Goal: Task Accomplishment & Management: Manage account settings

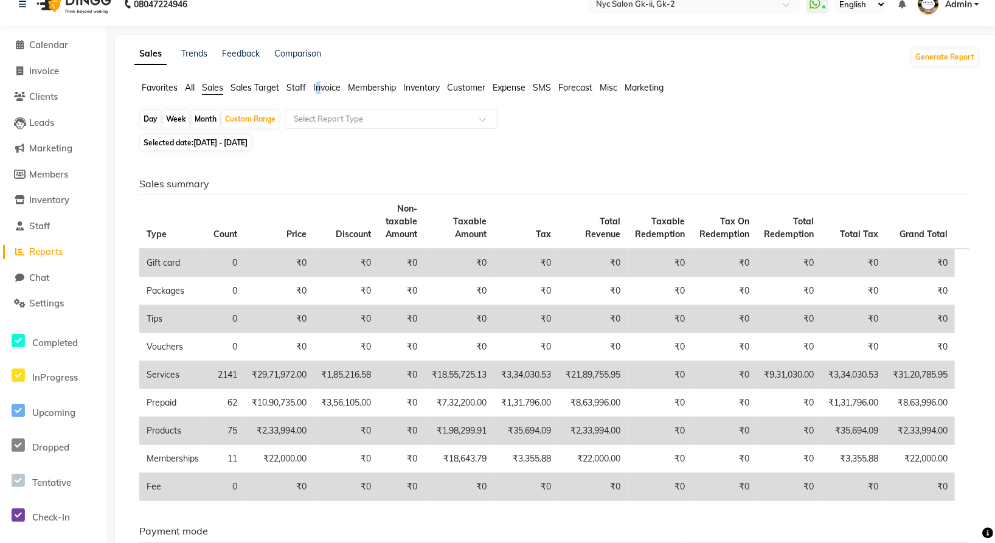
click at [319, 87] on span "Invoice" at bounding box center [326, 87] width 27 height 11
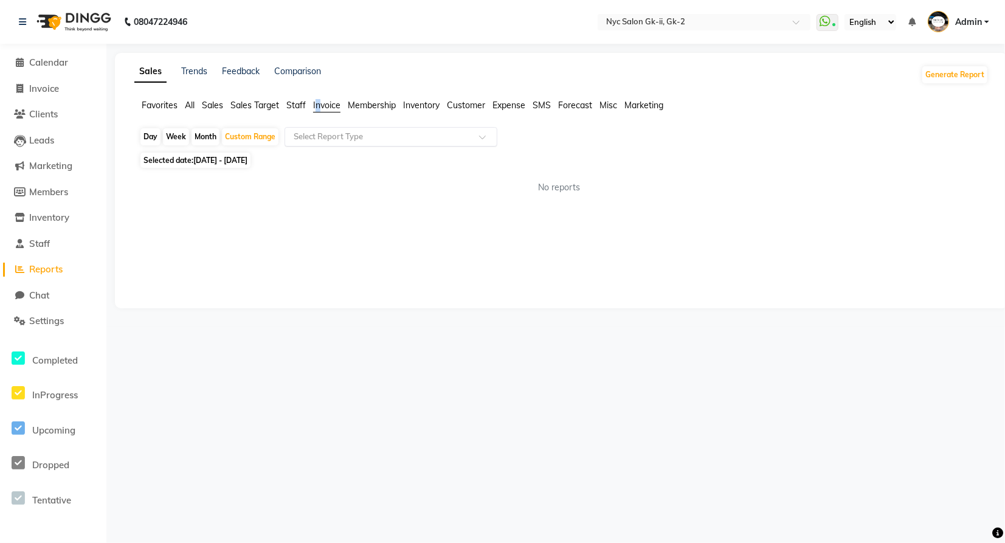
drag, startPoint x: 318, startPoint y: 82, endPoint x: 365, endPoint y: 140, distance: 75.2
click at [365, 140] on input "text" at bounding box center [378, 137] width 175 height 12
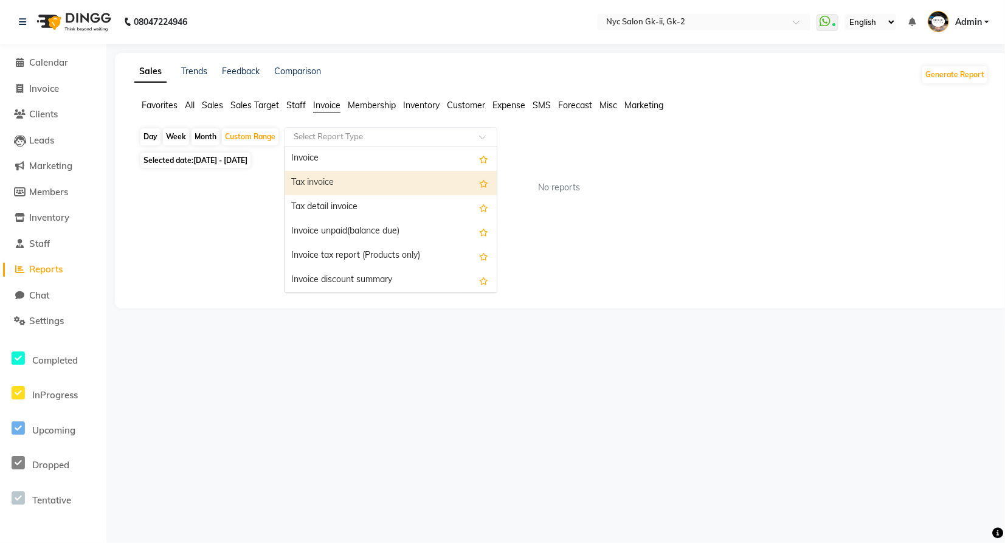
click at [333, 187] on div "Tax invoice" at bounding box center [391, 183] width 212 height 24
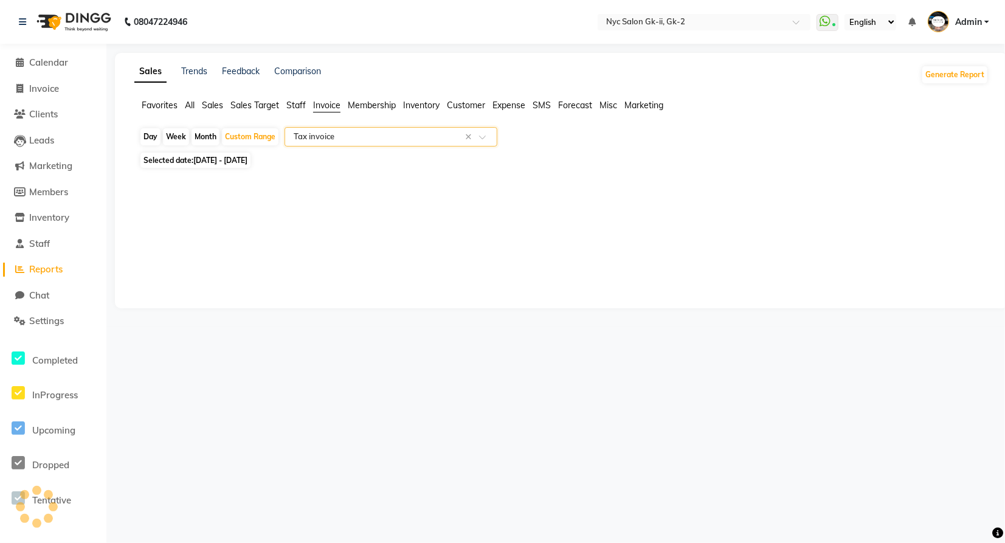
click at [307, 217] on div "Sales Trends Feedback Comparison Generate Report Favorites All Sales Sales Targ…" at bounding box center [561, 180] width 893 height 255
select select "full_report"
select select "csv"
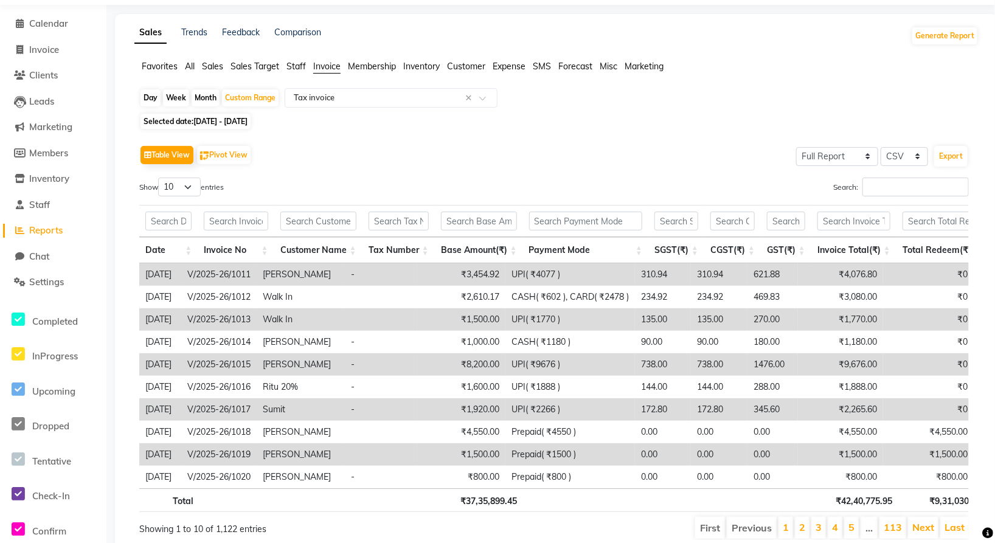
scroll to position [95, 0]
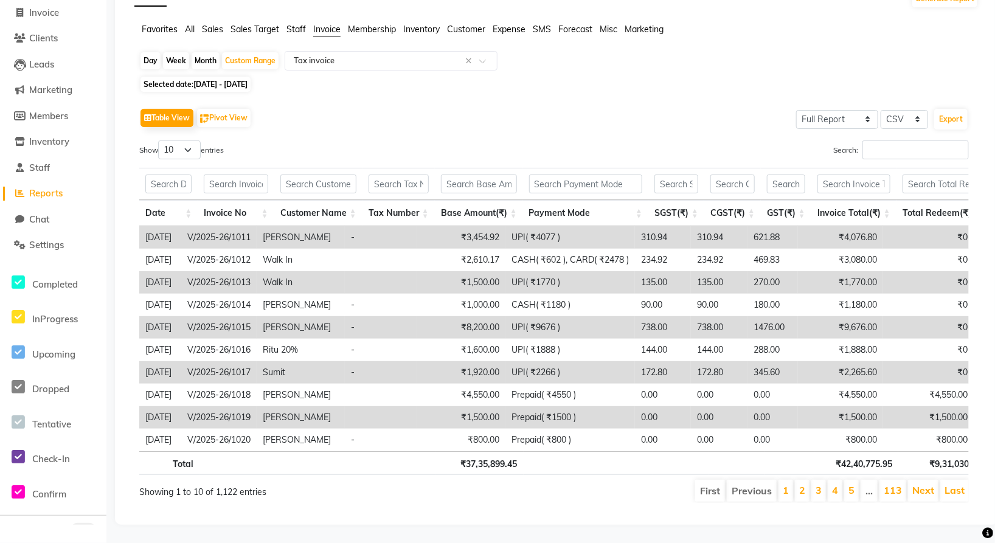
click at [816, 480] on li "3" at bounding box center [818, 491] width 15 height 22
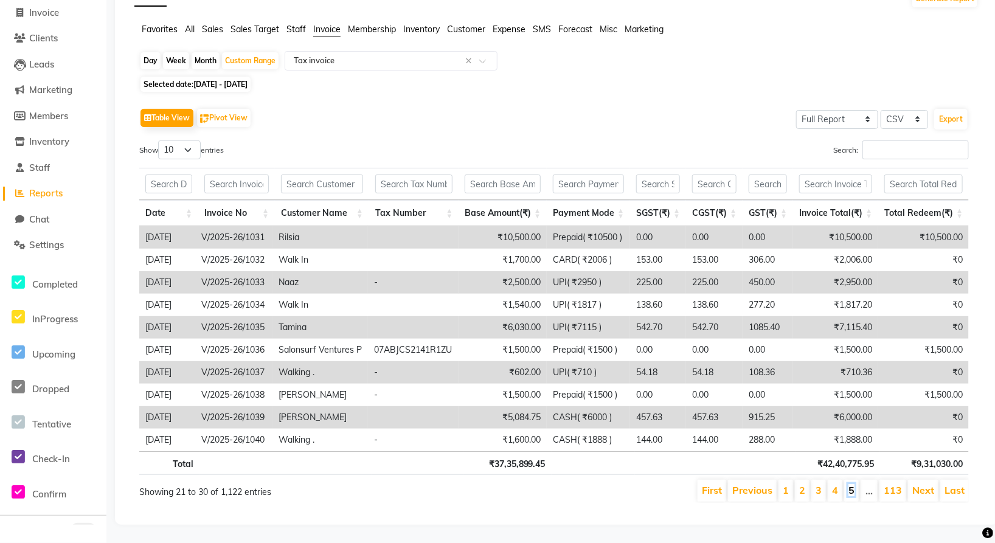
click at [854, 484] on link "5" at bounding box center [851, 490] width 6 height 12
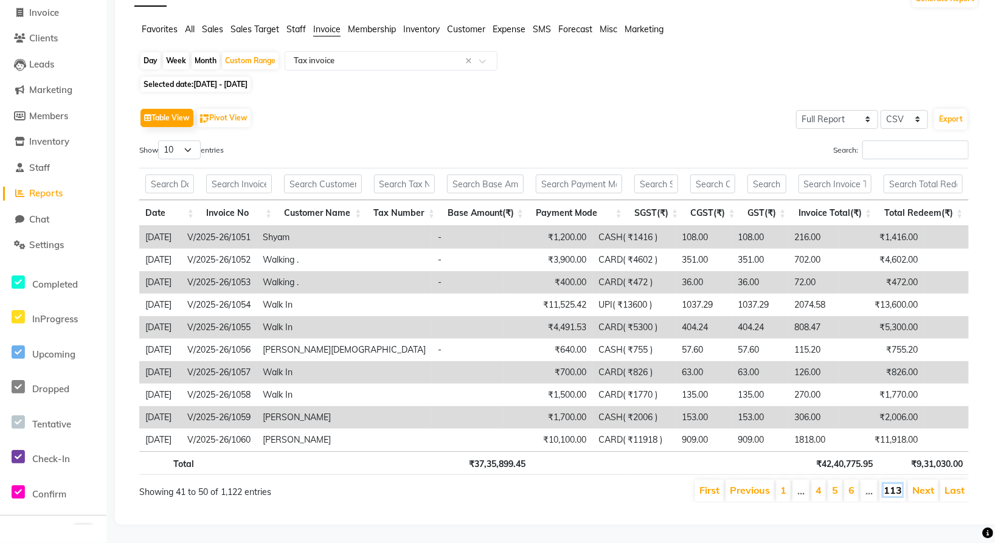
click at [896, 484] on link "113" at bounding box center [893, 490] width 18 height 12
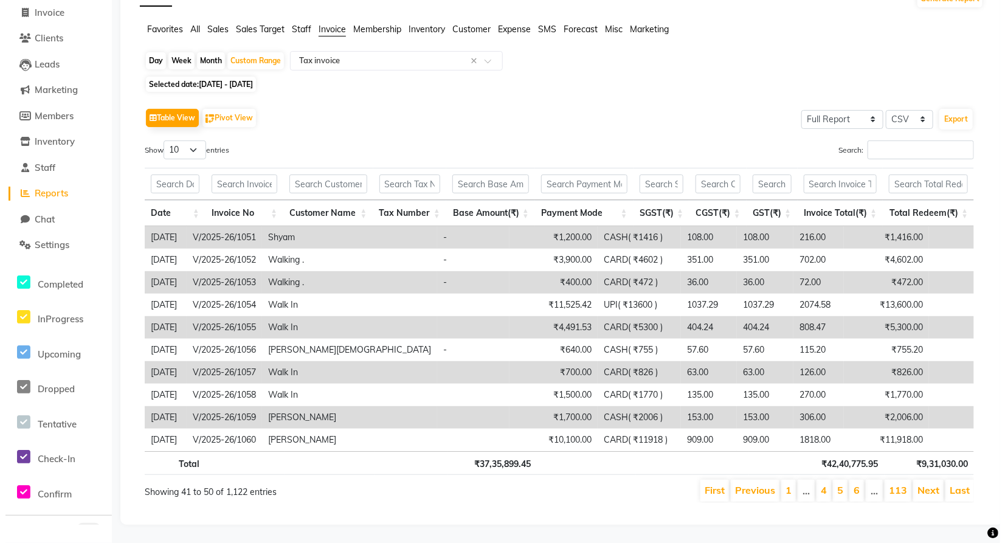
scroll to position [0, 0]
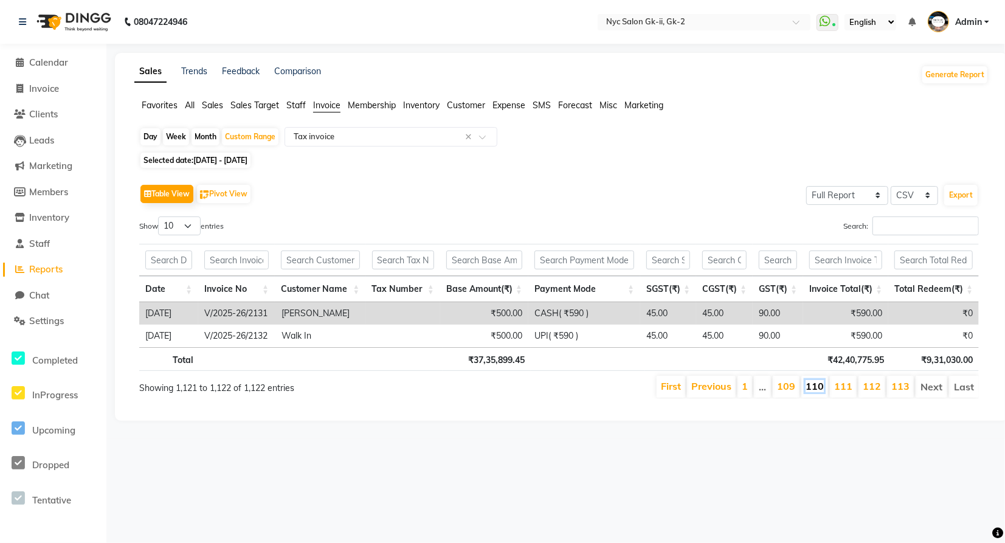
click at [818, 385] on link "110" at bounding box center [815, 386] width 18 height 12
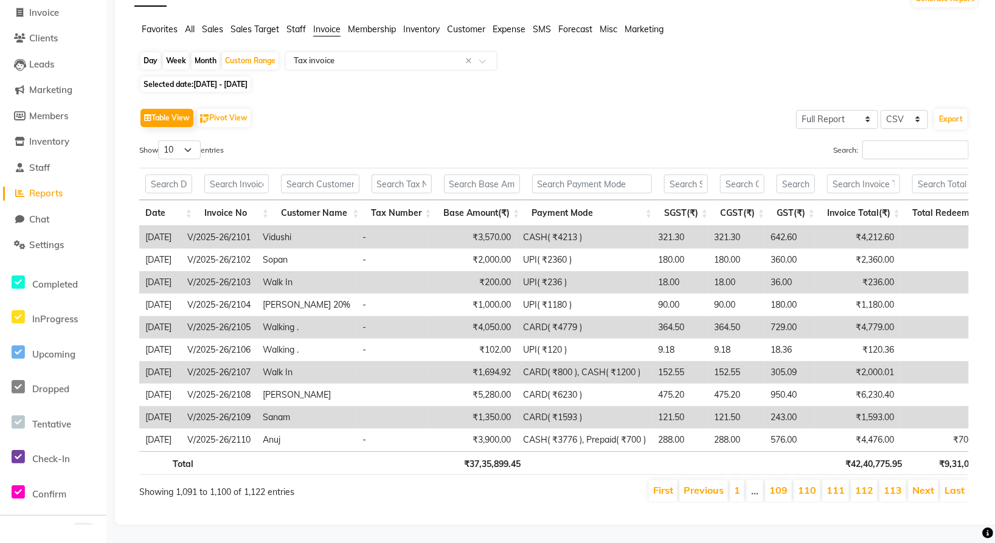
scroll to position [95, 0]
click at [769, 480] on ul "First Previous 1 … 109 110 111 112 113 Next Last" at bounding box center [731, 491] width 476 height 22
click at [759, 480] on li "…" at bounding box center [754, 491] width 17 height 22
click at [740, 484] on link "1" at bounding box center [737, 490] width 6 height 12
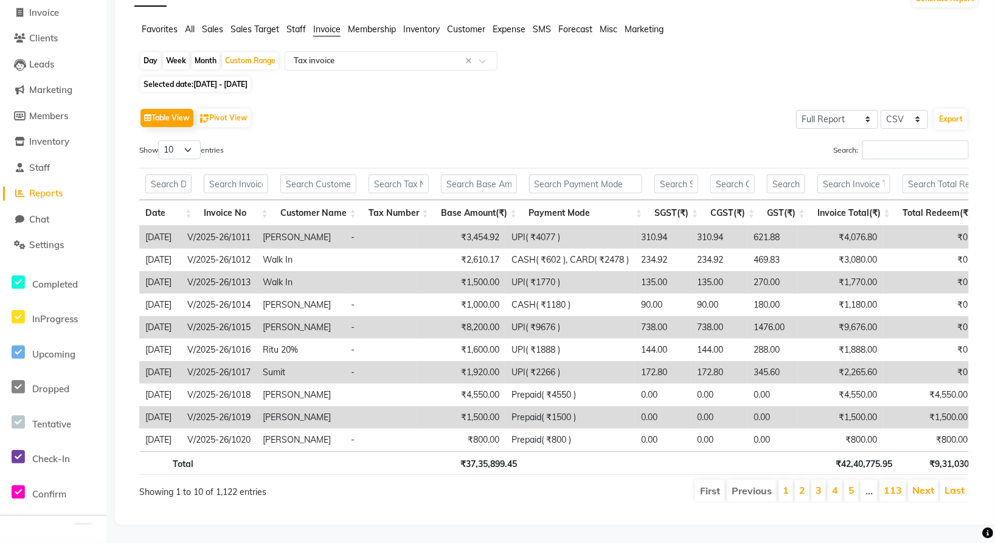
click at [809, 480] on li "2" at bounding box center [802, 491] width 15 height 22
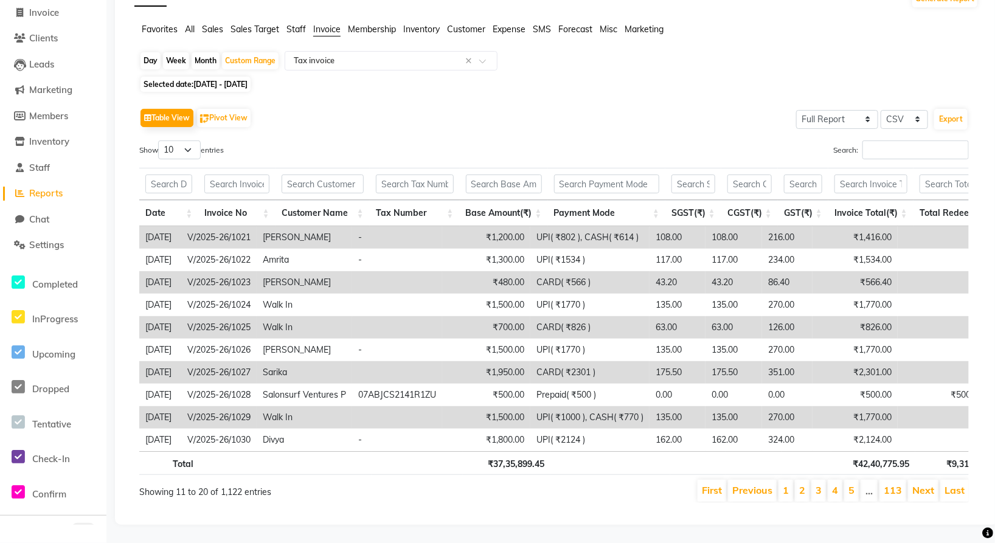
click at [845, 480] on ul "First Previous 1 2 3 4 5 … 113 Next Last" at bounding box center [731, 491] width 476 height 22
click at [856, 480] on li "5" at bounding box center [851, 491] width 15 height 22
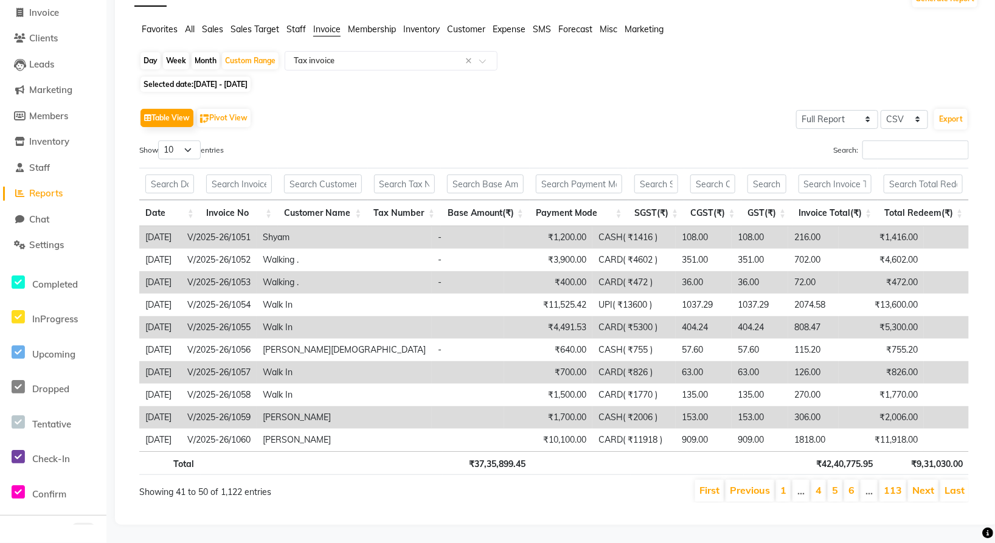
scroll to position [85, 0]
click at [863, 480] on li "…" at bounding box center [868, 491] width 17 height 22
click at [858, 481] on li "6" at bounding box center [851, 491] width 15 height 22
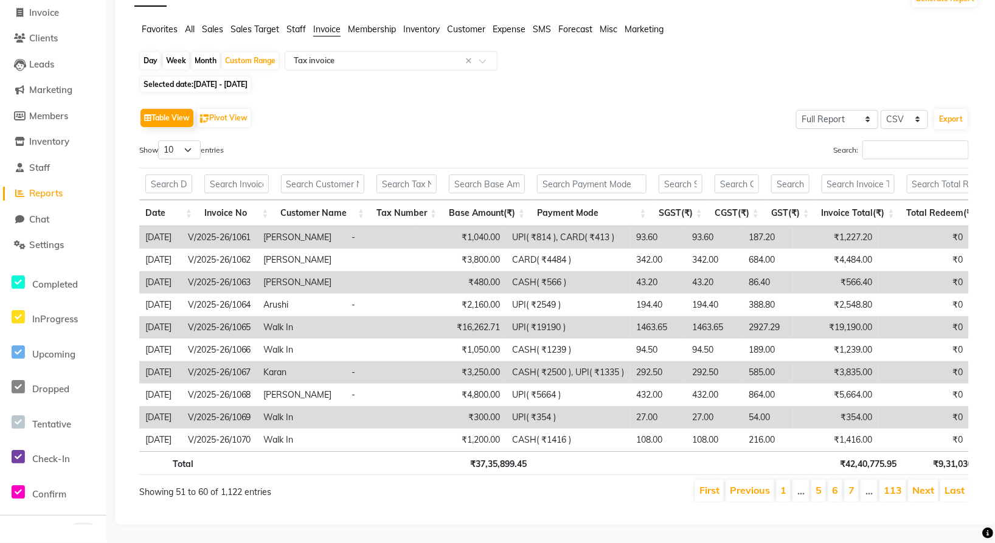
scroll to position [95, 0]
click at [858, 481] on li "7" at bounding box center [851, 491] width 15 height 22
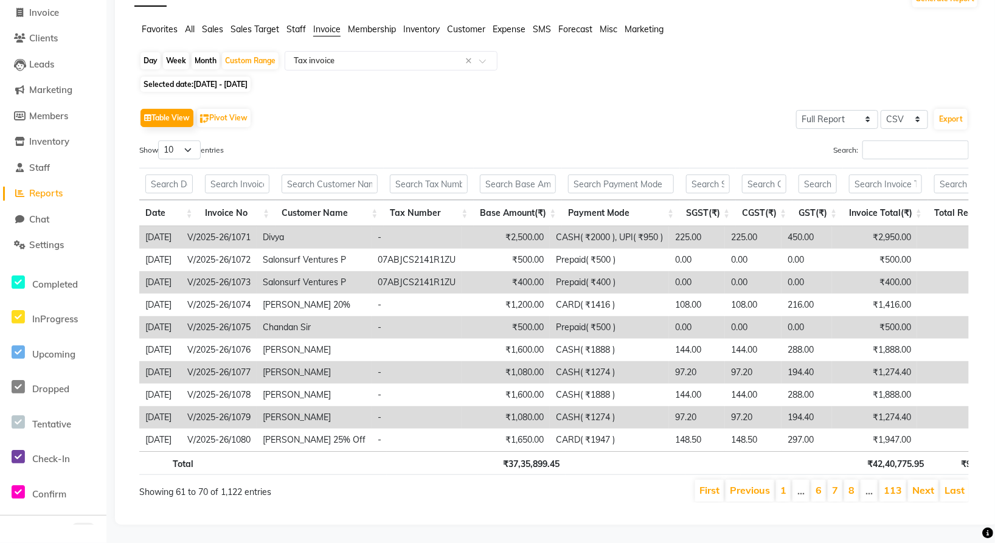
click at [858, 481] on li "8" at bounding box center [851, 491] width 15 height 22
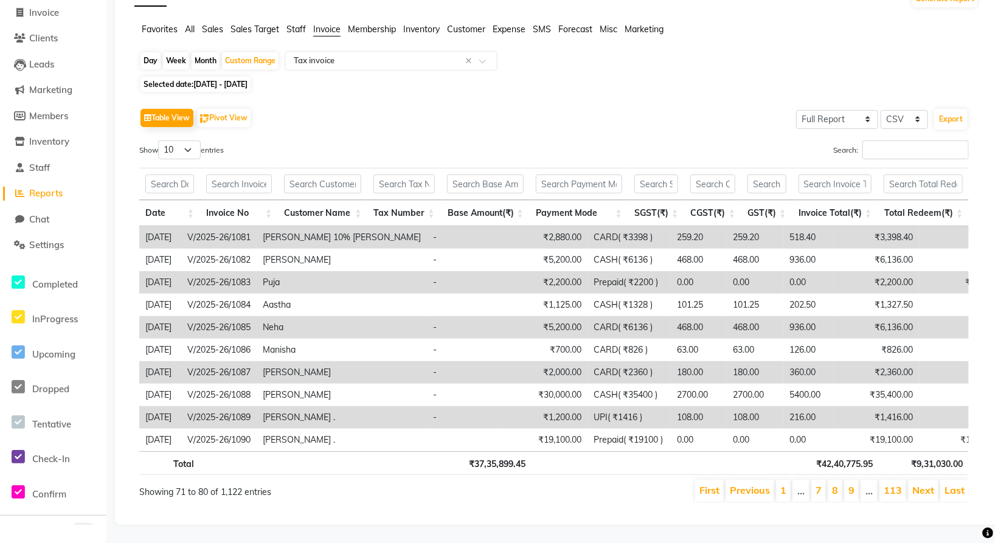
scroll to position [85, 0]
click at [858, 481] on li "9" at bounding box center [851, 491] width 15 height 22
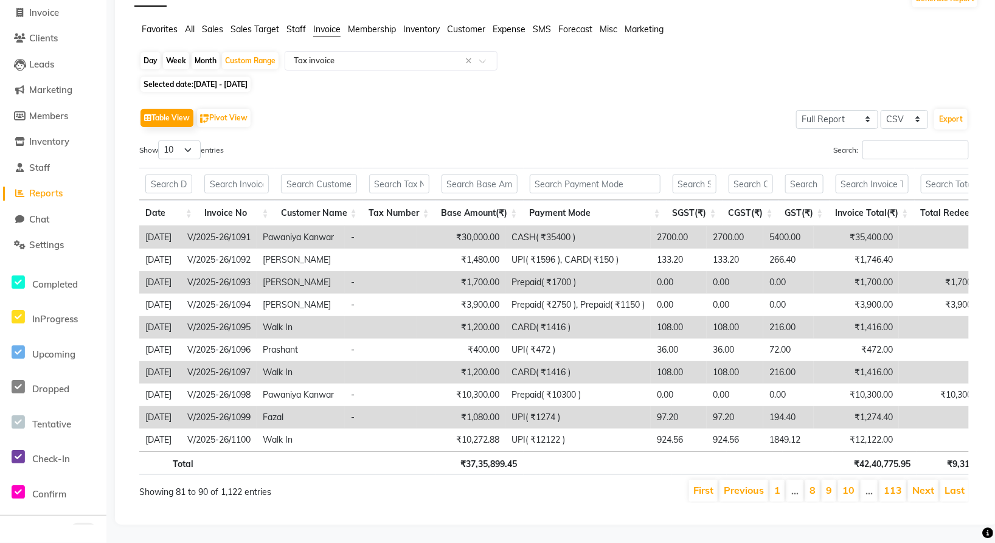
scroll to position [95, 0]
click at [858, 481] on li "10" at bounding box center [848, 491] width 21 height 22
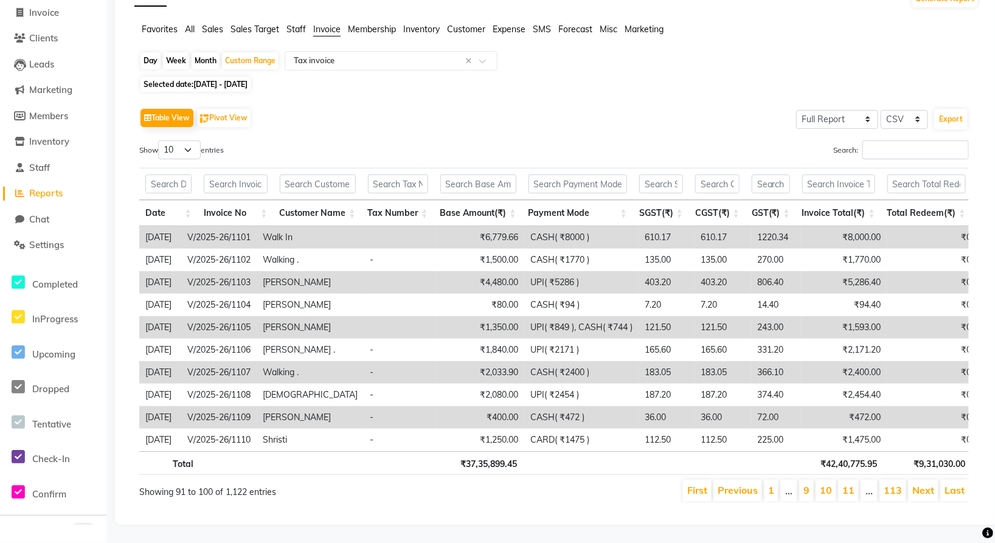
click at [858, 481] on li "11" at bounding box center [848, 491] width 21 height 22
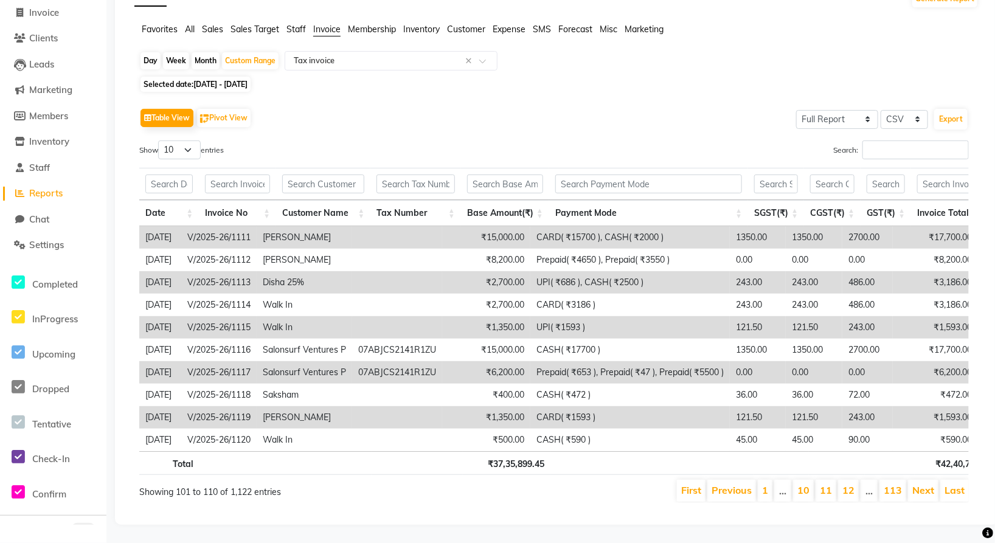
click at [858, 481] on li "12" at bounding box center [848, 491] width 21 height 22
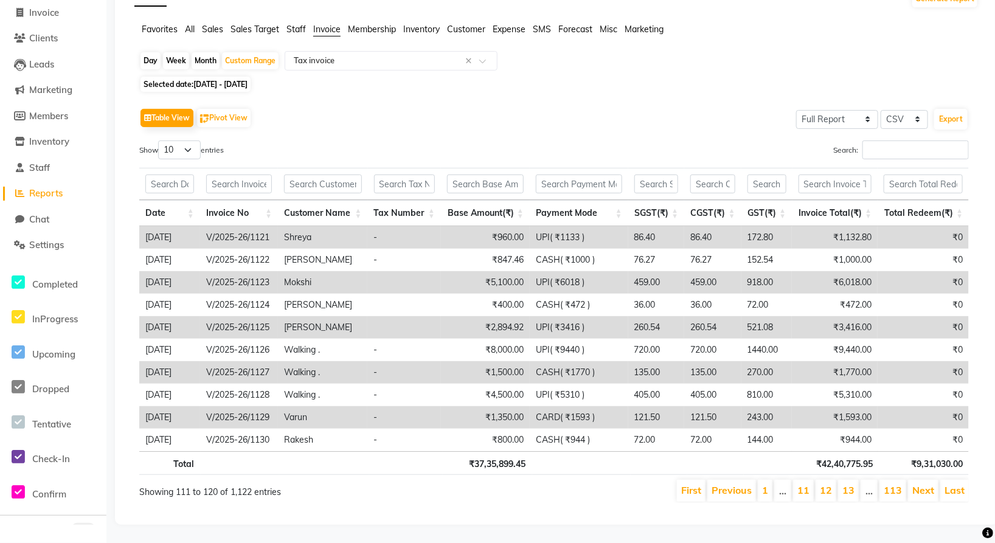
click at [858, 481] on li "13" at bounding box center [848, 491] width 21 height 22
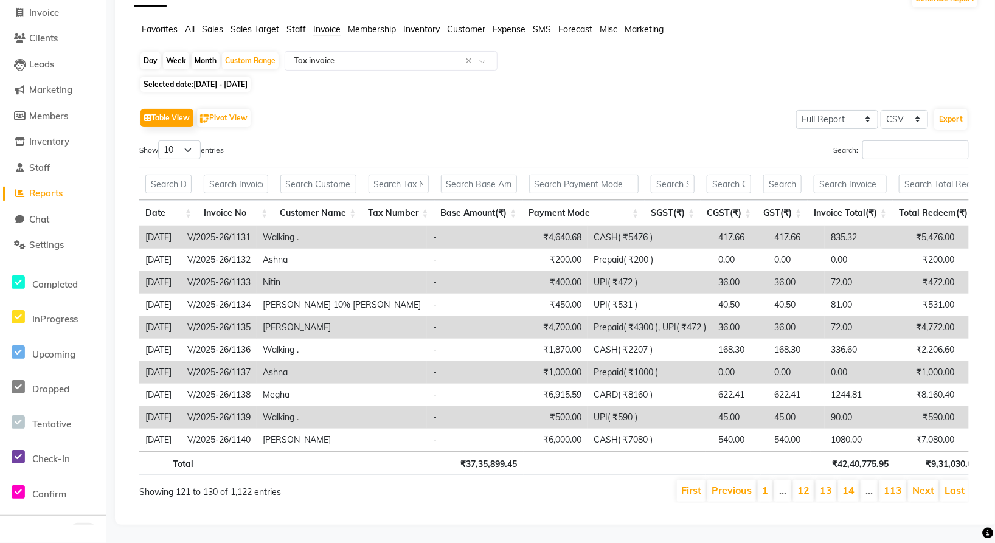
click at [858, 481] on li "14" at bounding box center [848, 491] width 21 height 22
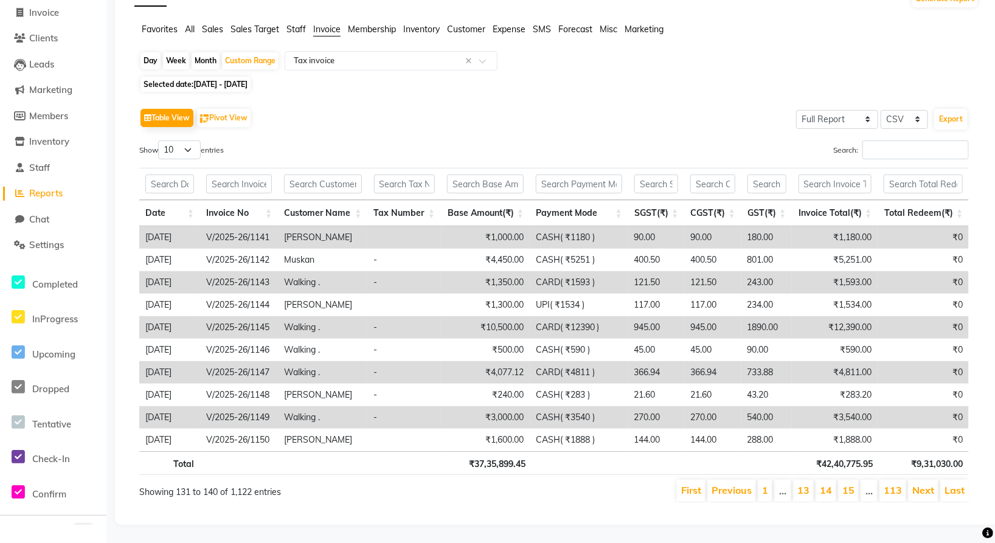
click at [858, 481] on li "15" at bounding box center [848, 491] width 21 height 22
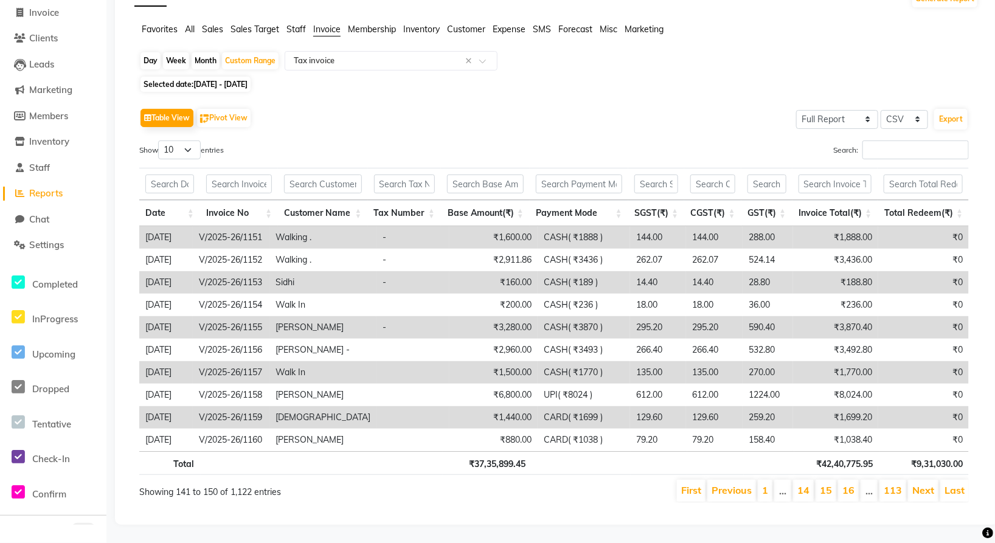
click at [858, 481] on li "16" at bounding box center [848, 491] width 21 height 22
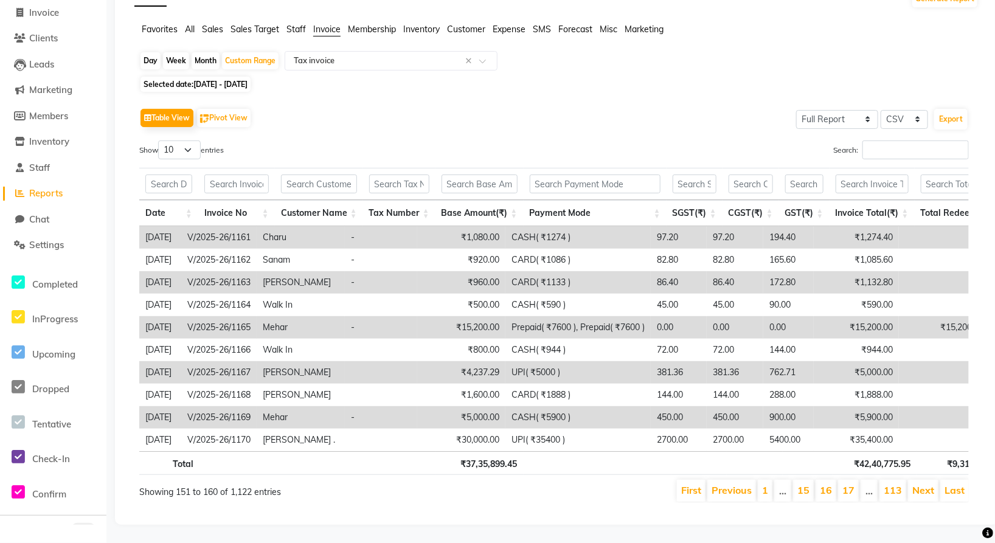
click at [858, 481] on li "17" at bounding box center [848, 491] width 21 height 22
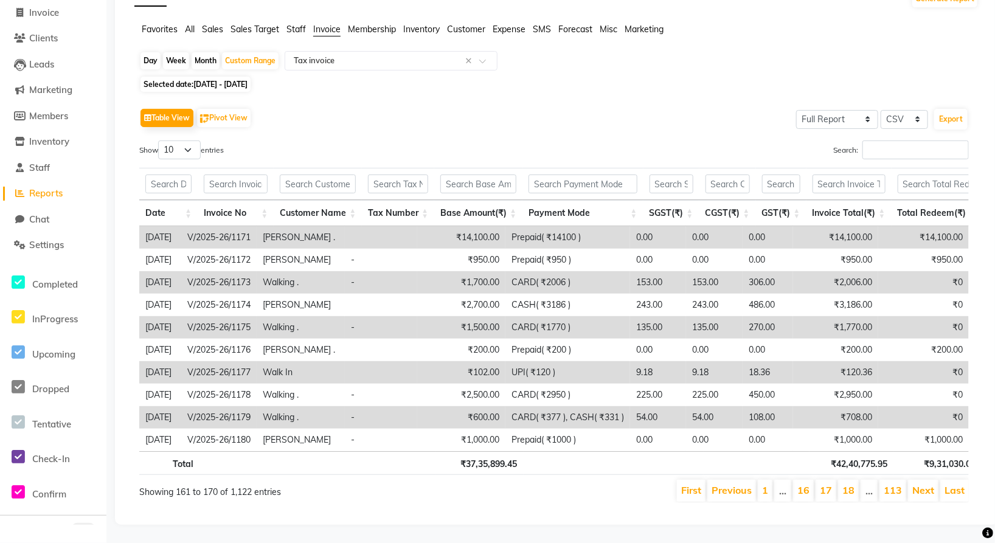
click at [858, 481] on li "18" at bounding box center [848, 491] width 21 height 22
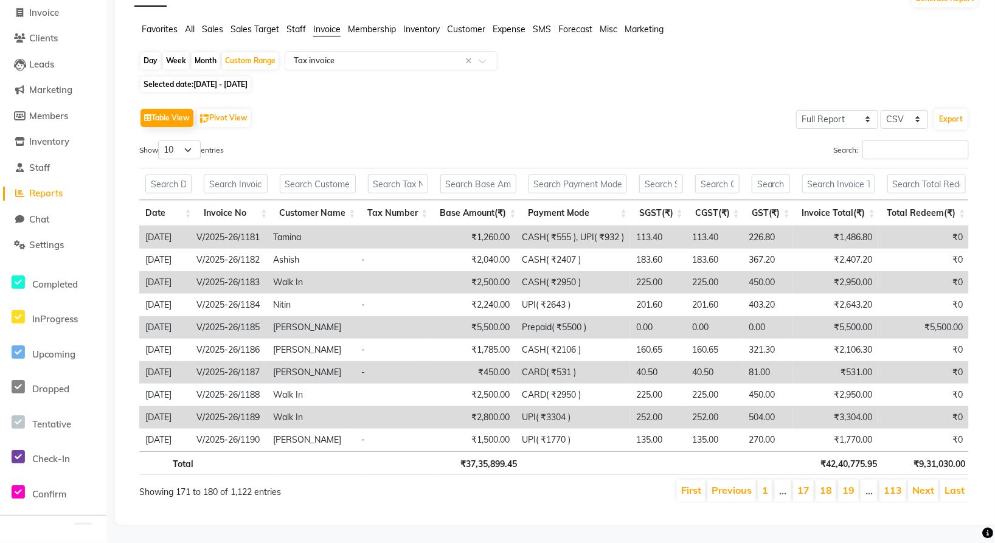
click at [858, 481] on li "19" at bounding box center [848, 491] width 21 height 22
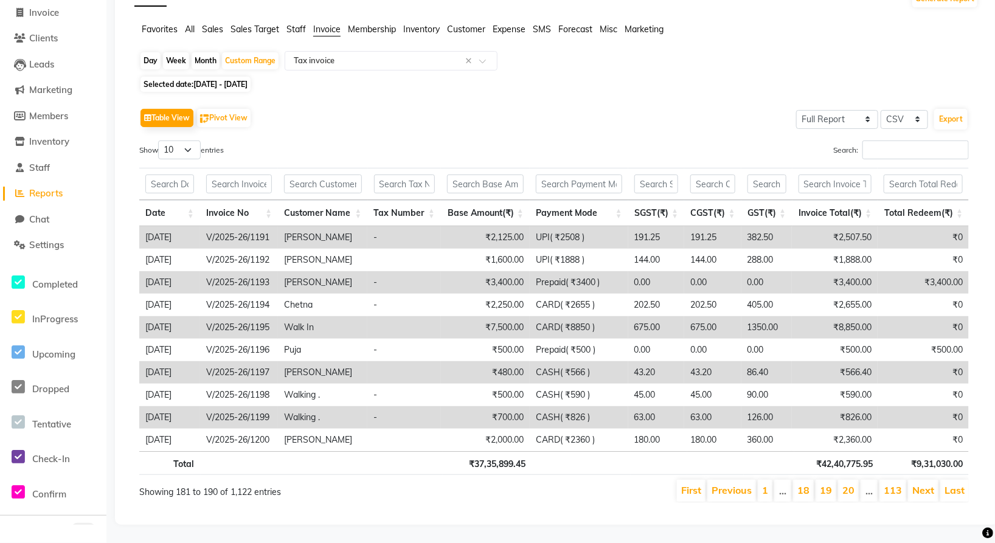
click at [858, 481] on li "20" at bounding box center [848, 491] width 21 height 22
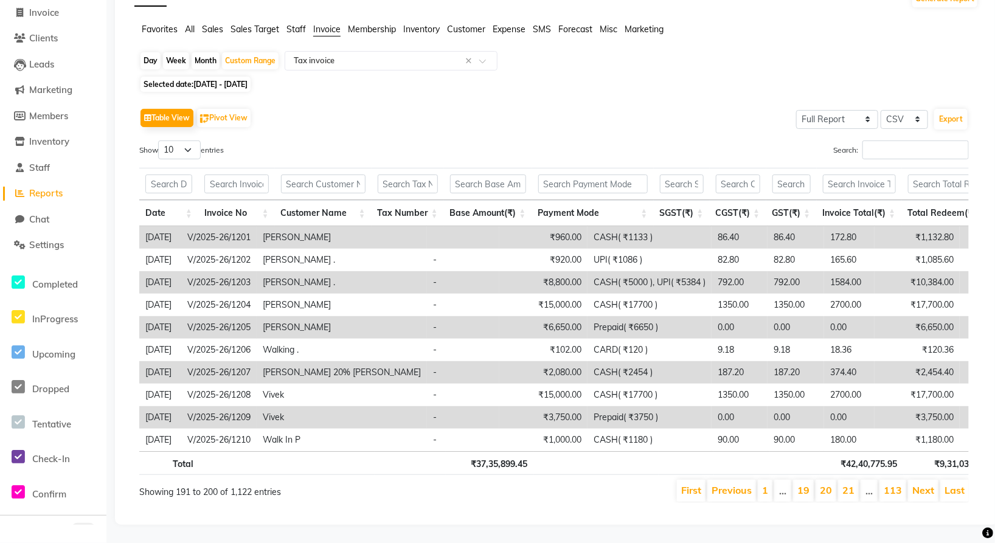
click at [858, 481] on li "21" at bounding box center [848, 491] width 21 height 22
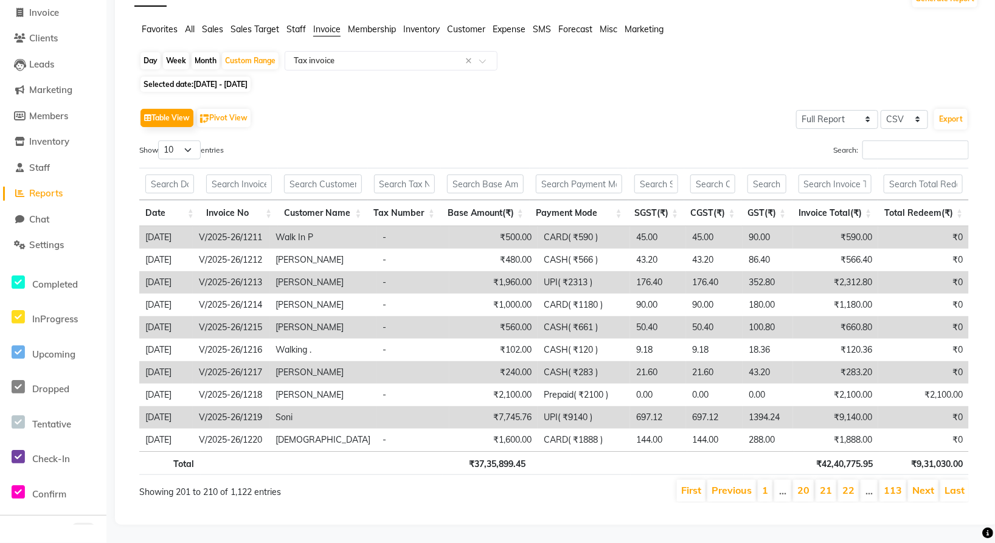
click at [858, 481] on li "22" at bounding box center [848, 491] width 21 height 22
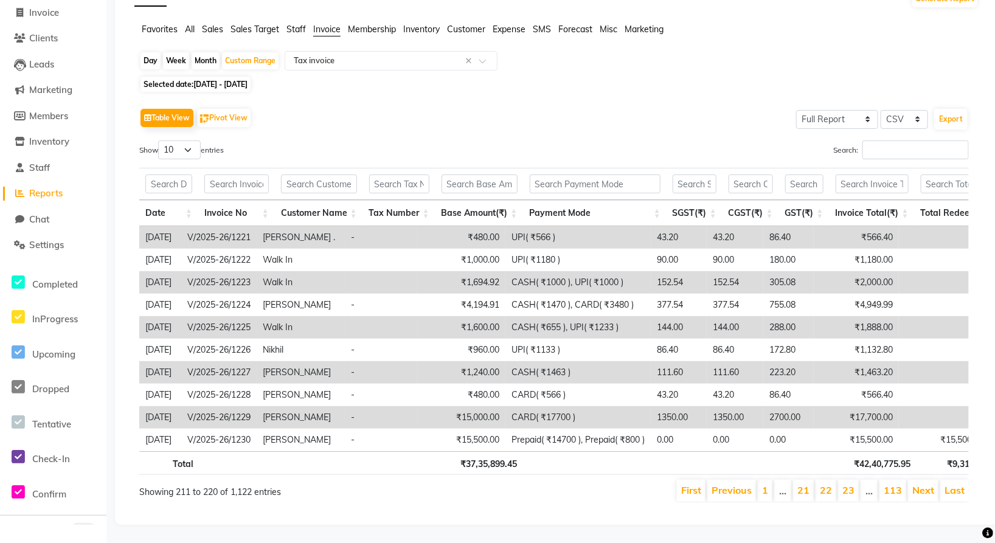
click at [858, 481] on li "23" at bounding box center [848, 491] width 21 height 22
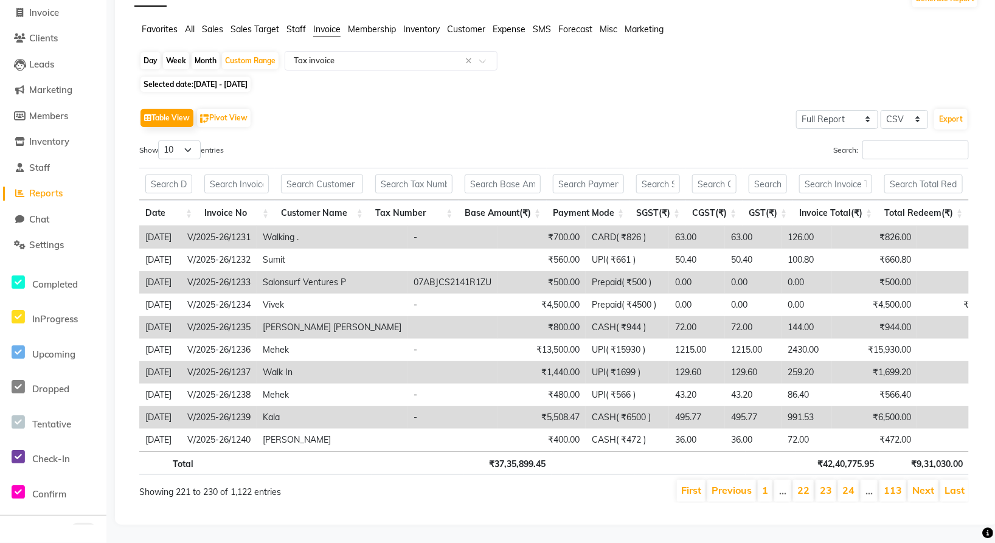
click at [858, 481] on li "24" at bounding box center [848, 491] width 21 height 22
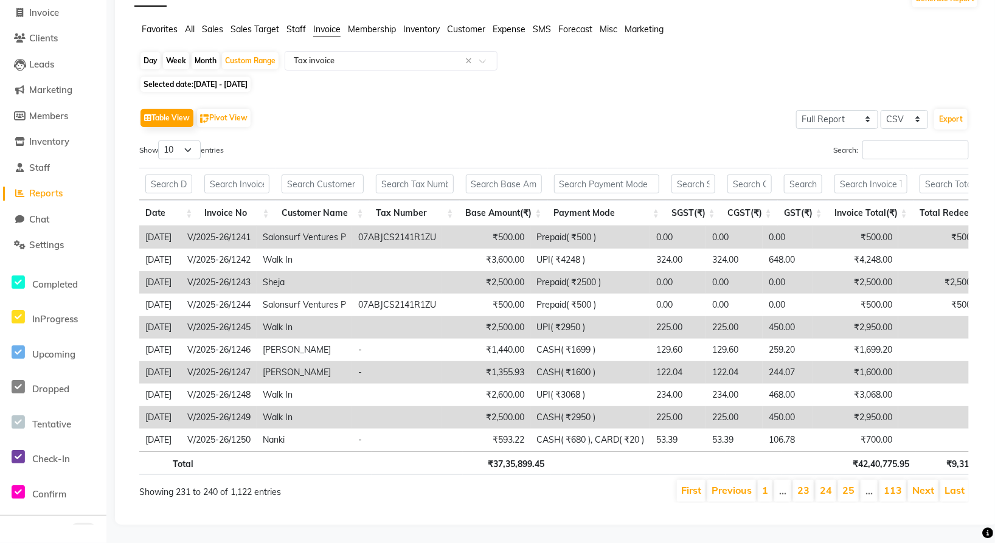
click at [858, 481] on li "25" at bounding box center [848, 491] width 21 height 22
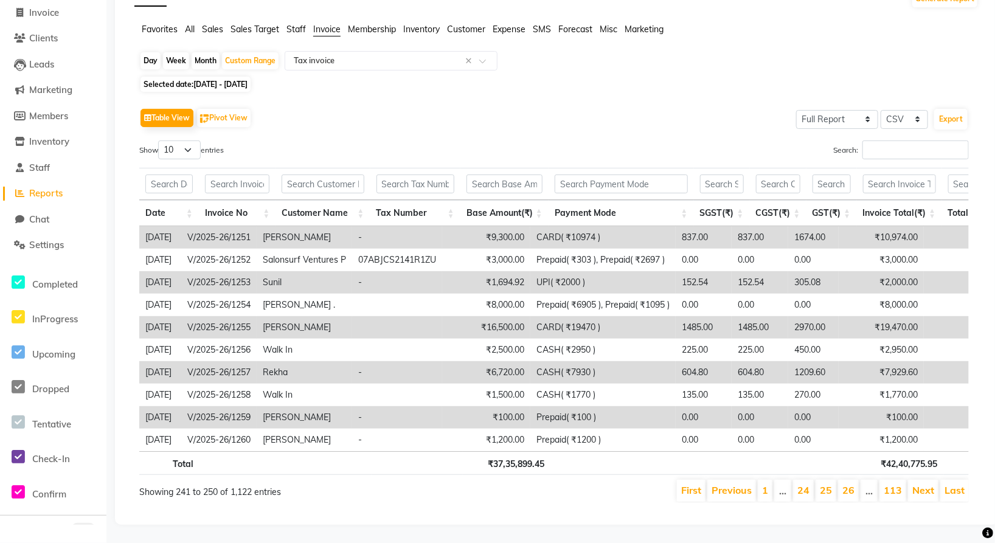
click at [858, 481] on li "26" at bounding box center [848, 491] width 21 height 22
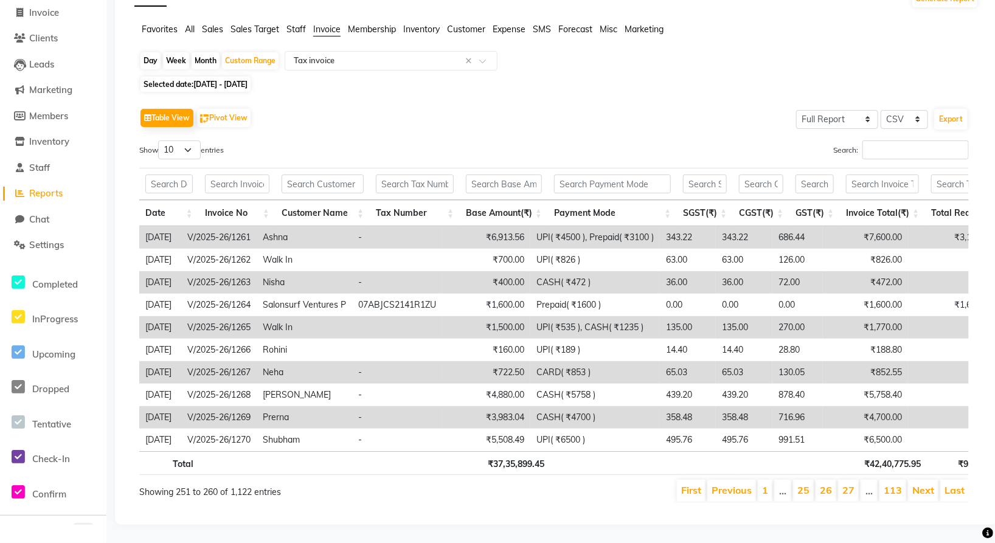
click at [858, 481] on li "27" at bounding box center [848, 491] width 21 height 22
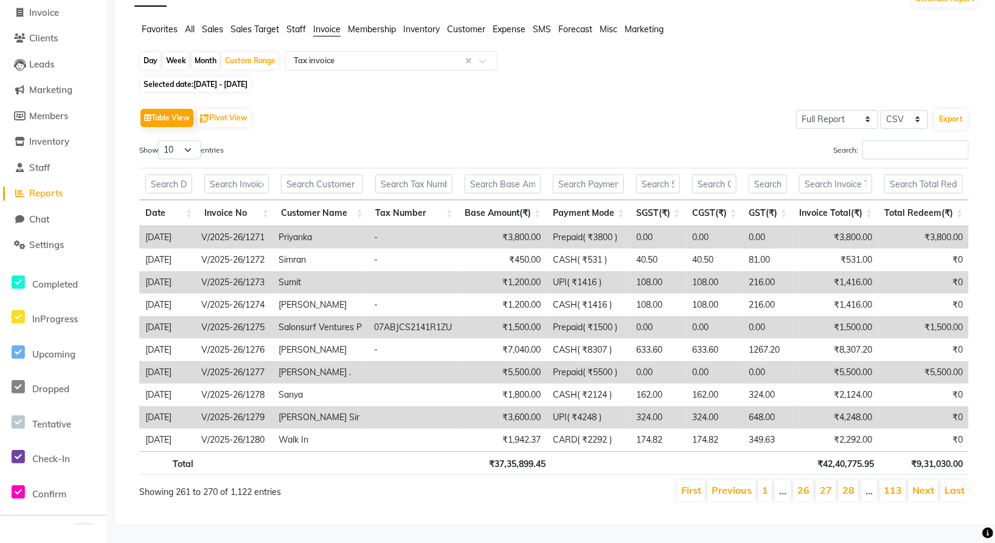
click at [858, 481] on li "28" at bounding box center [848, 491] width 21 height 22
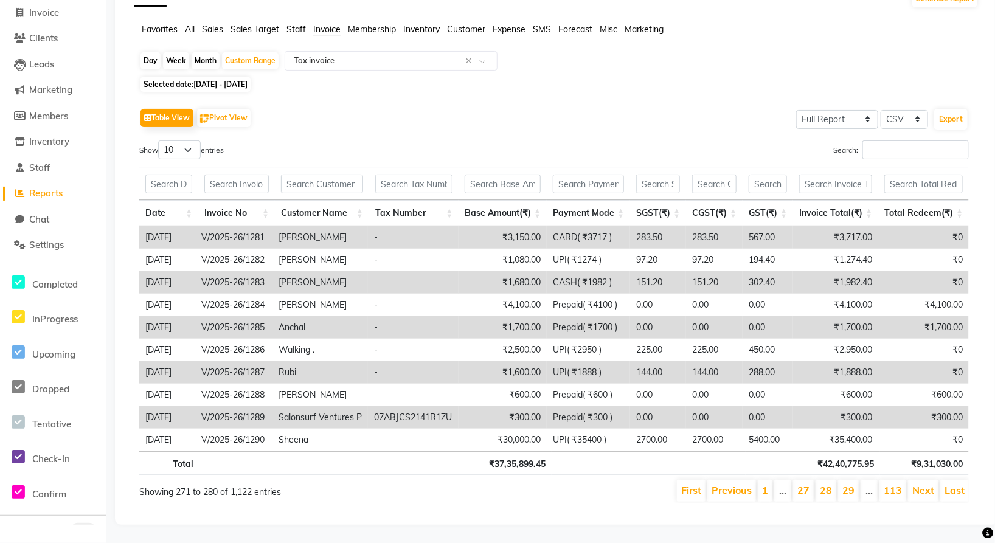
click at [858, 481] on li "29" at bounding box center [848, 491] width 21 height 22
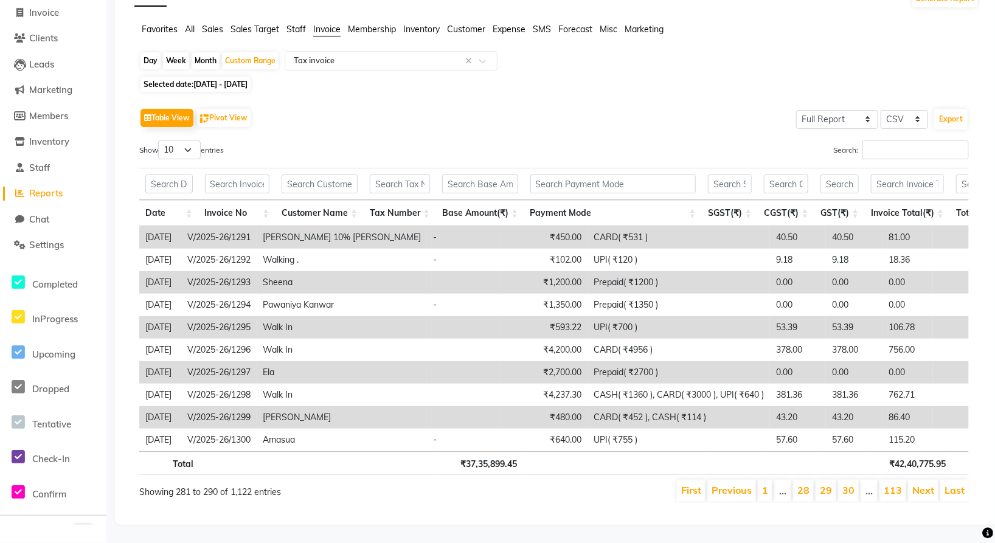
click at [858, 481] on li "30" at bounding box center [848, 491] width 21 height 22
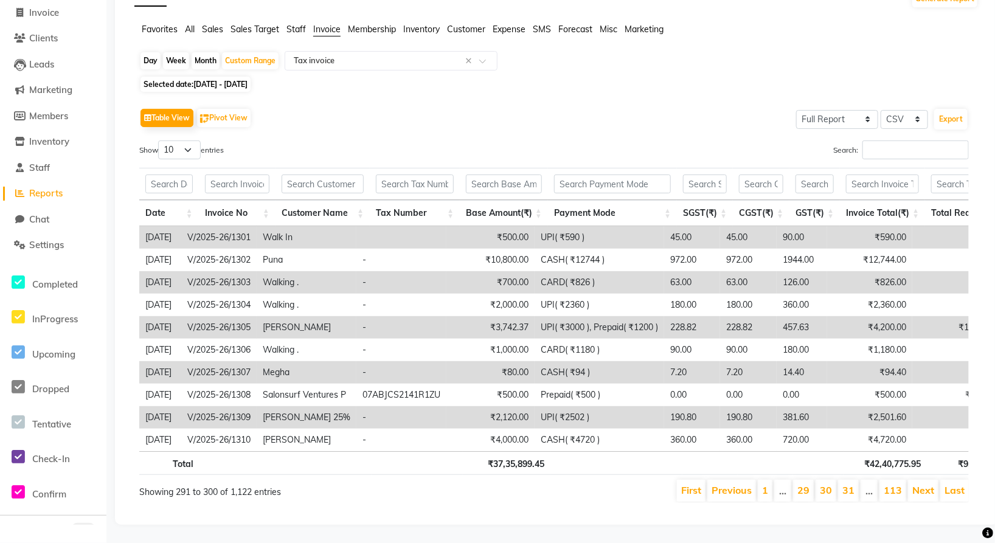
click at [858, 481] on li "31" at bounding box center [848, 491] width 21 height 22
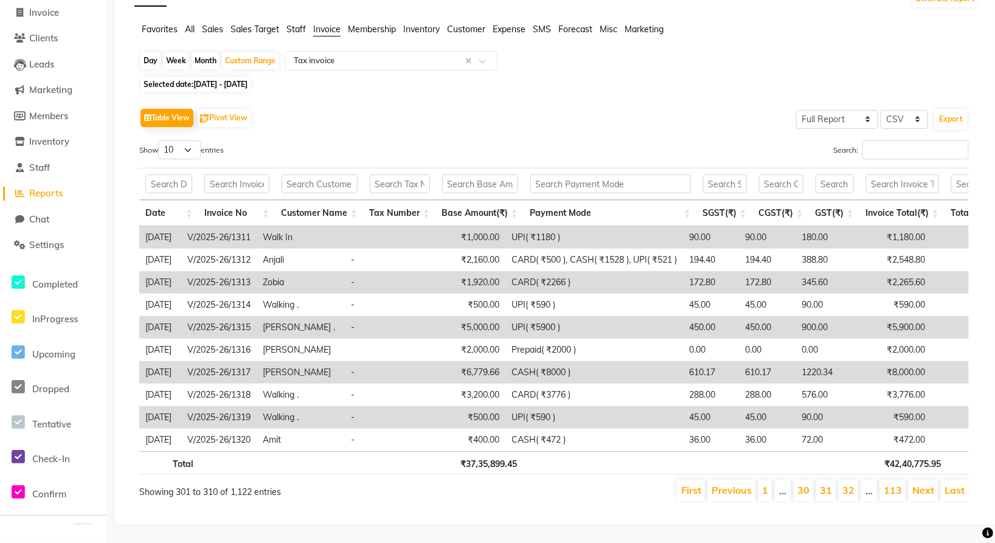
click at [858, 481] on li "32" at bounding box center [848, 491] width 21 height 22
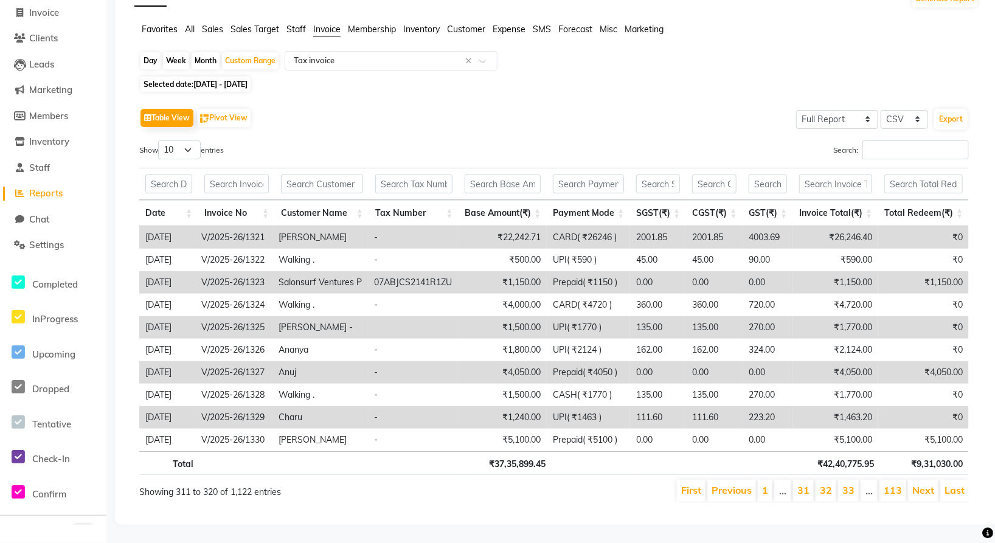
click at [858, 481] on li "33" at bounding box center [848, 491] width 21 height 22
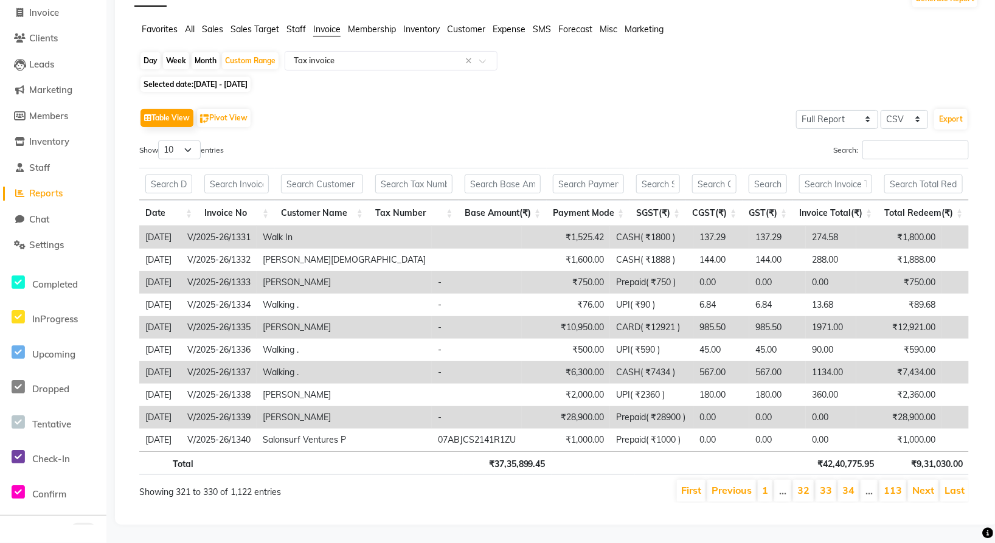
click at [858, 481] on li "34" at bounding box center [848, 491] width 21 height 22
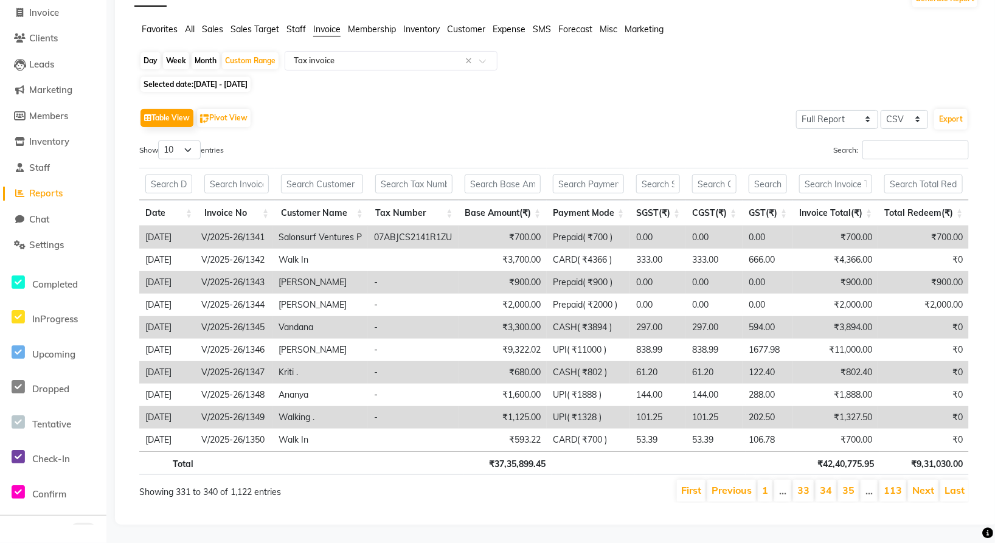
click at [858, 481] on li "35" at bounding box center [848, 491] width 21 height 22
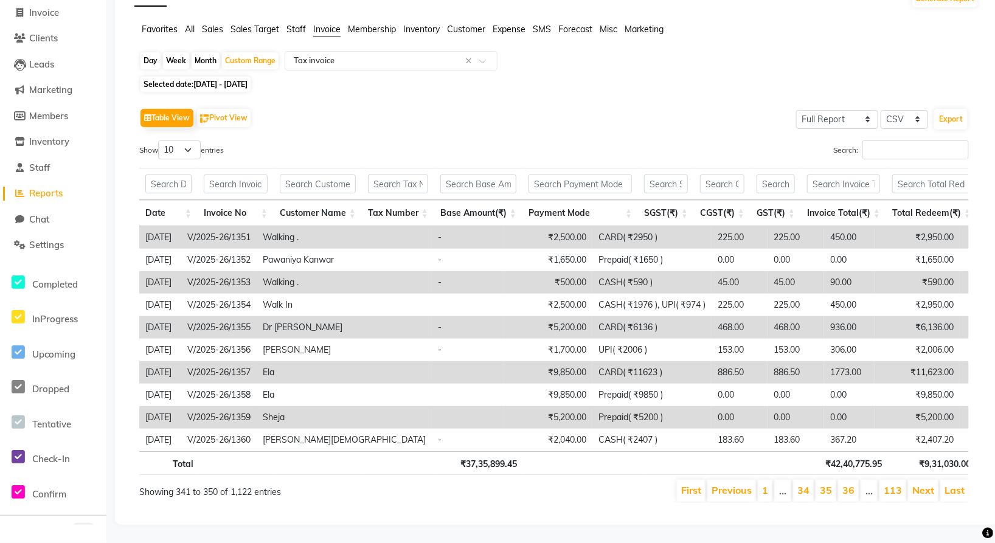
click at [858, 481] on li "36" at bounding box center [848, 491] width 21 height 22
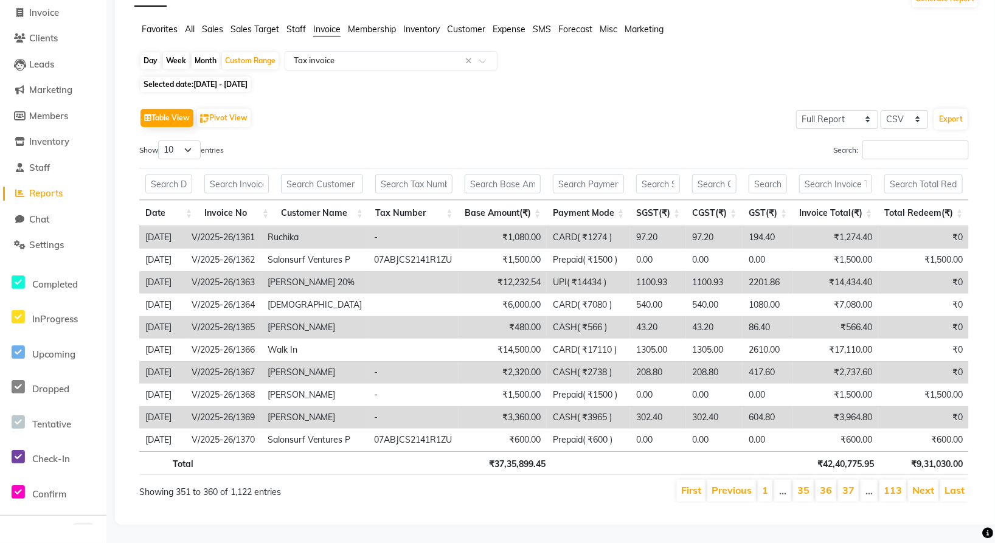
click at [858, 481] on li "37" at bounding box center [848, 491] width 21 height 22
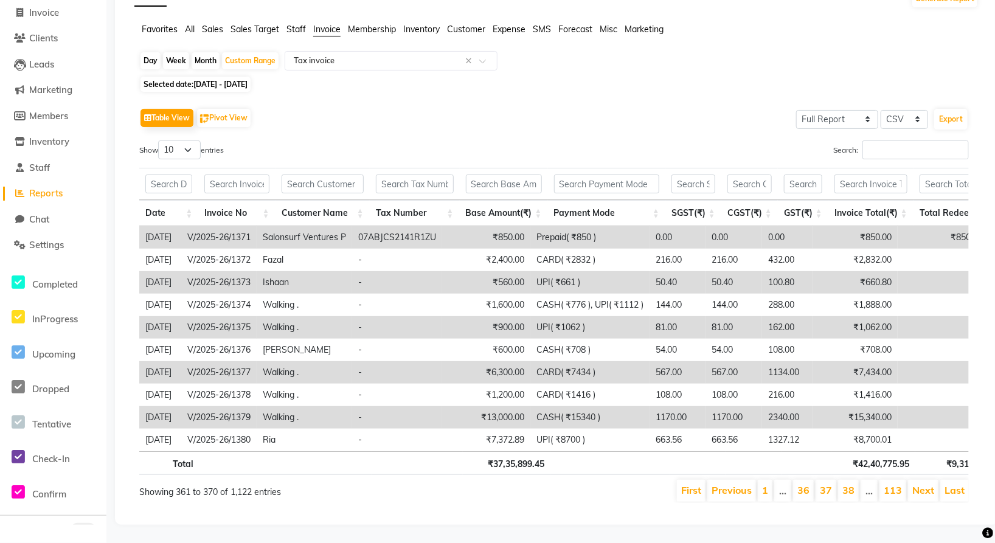
click at [858, 481] on li "38" at bounding box center [848, 491] width 21 height 22
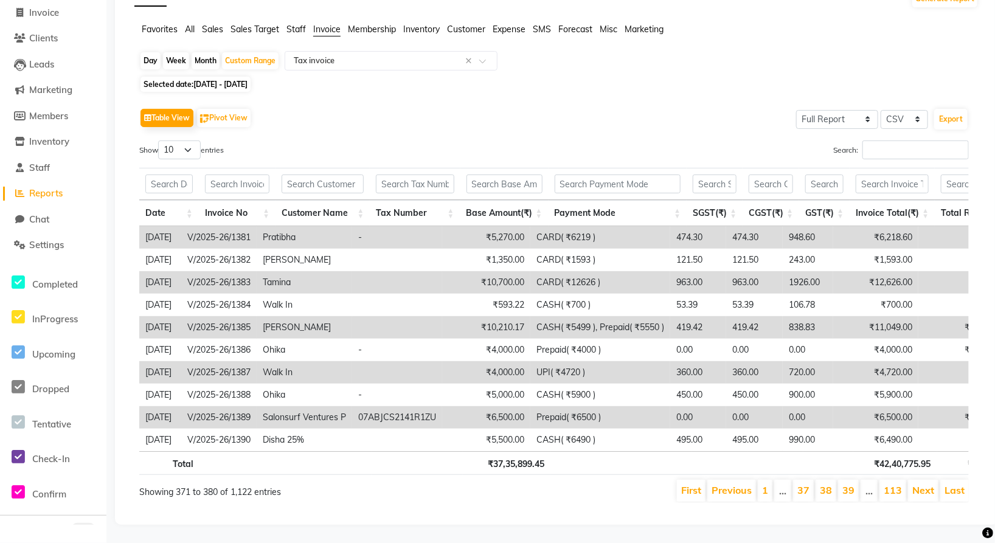
click at [858, 481] on li "39" at bounding box center [848, 491] width 21 height 22
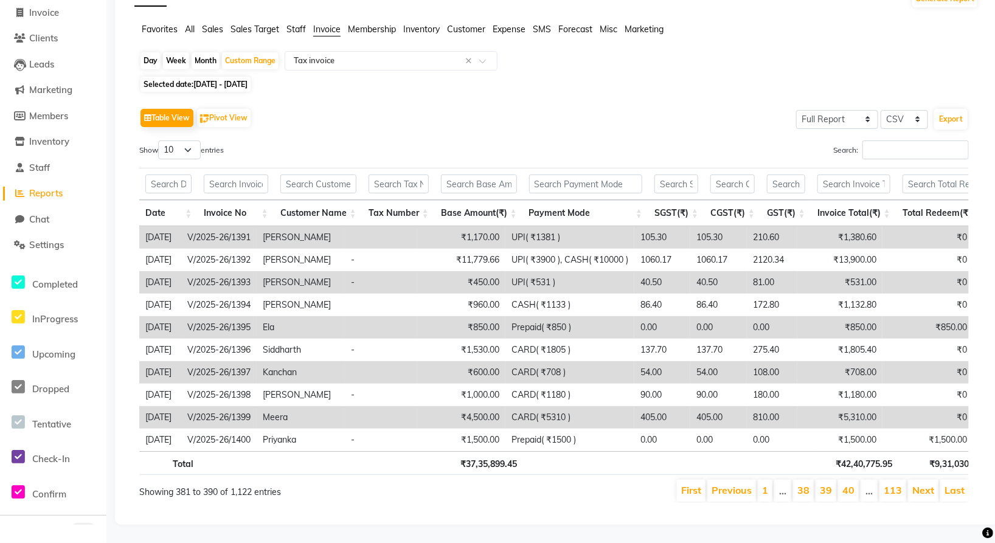
click at [858, 481] on li "40" at bounding box center [848, 491] width 21 height 22
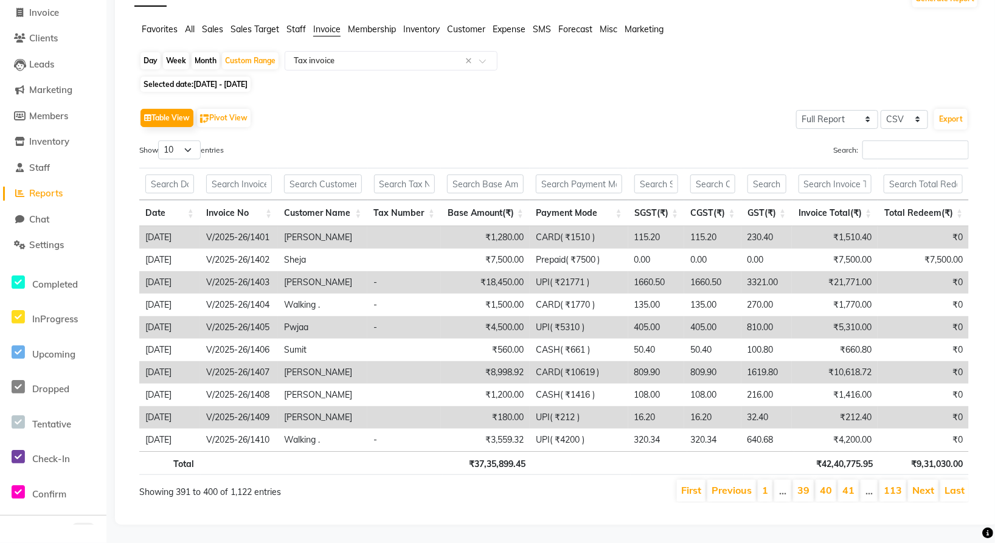
scroll to position [85, 0]
click at [858, 480] on li "41" at bounding box center [848, 491] width 21 height 22
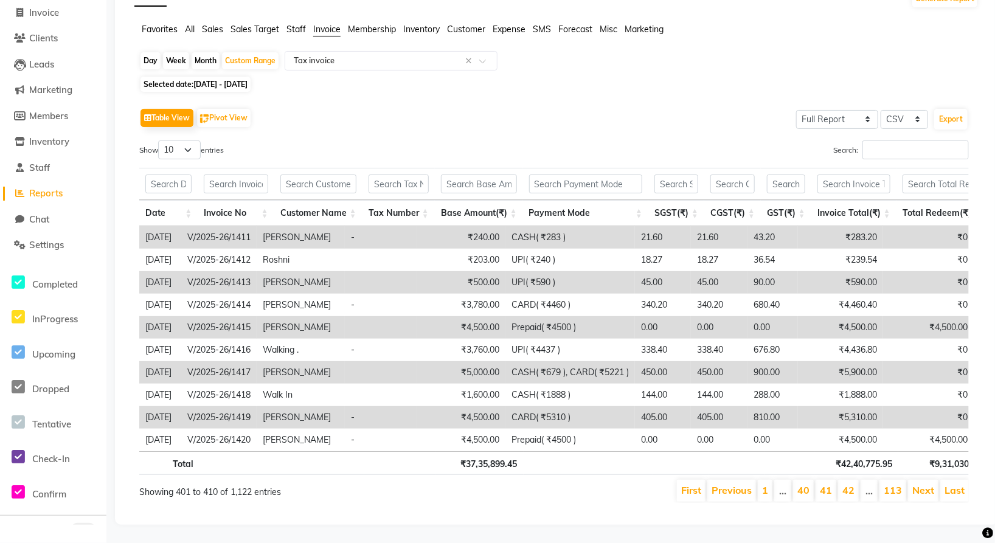
click at [858, 480] on li "42" at bounding box center [848, 491] width 21 height 22
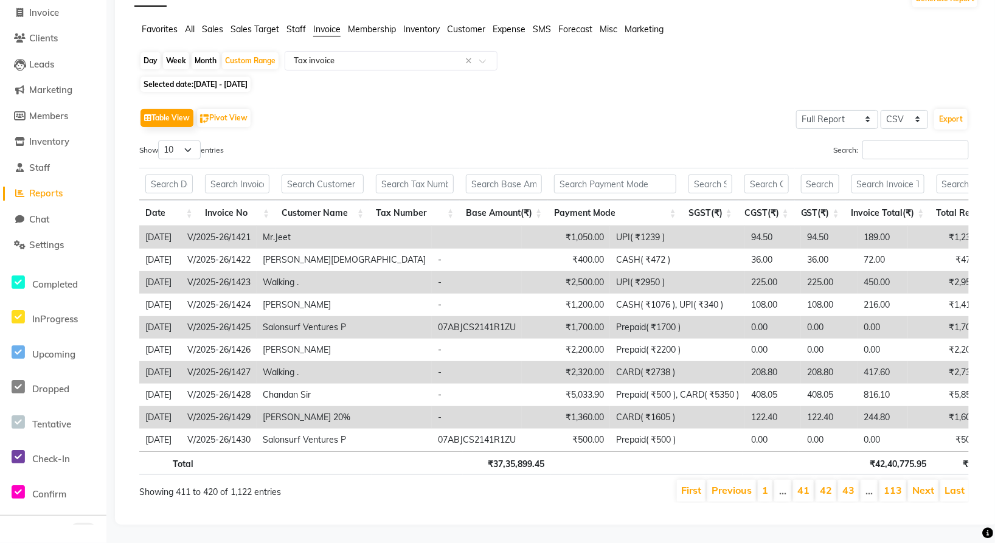
click at [858, 480] on li "43" at bounding box center [848, 491] width 21 height 22
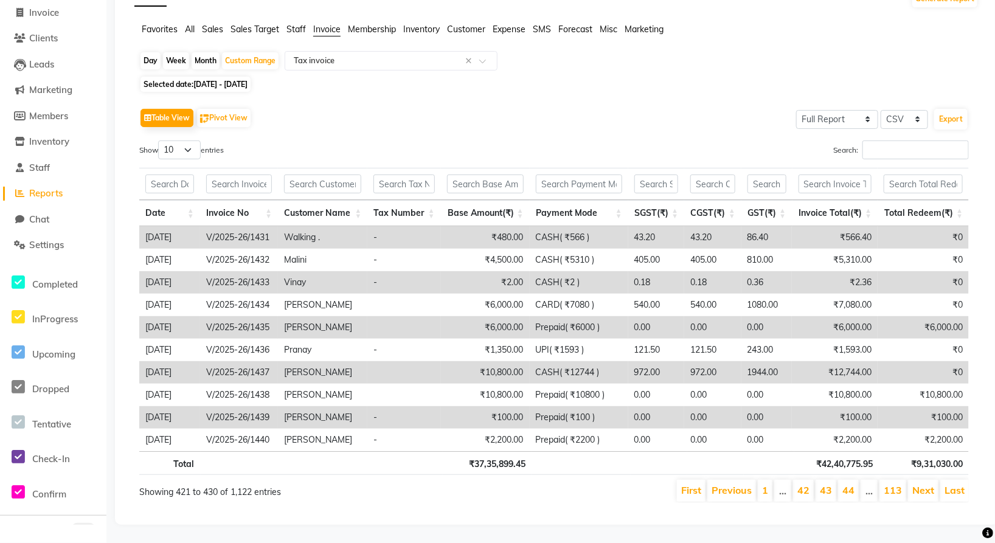
click at [858, 480] on li "44" at bounding box center [848, 491] width 21 height 22
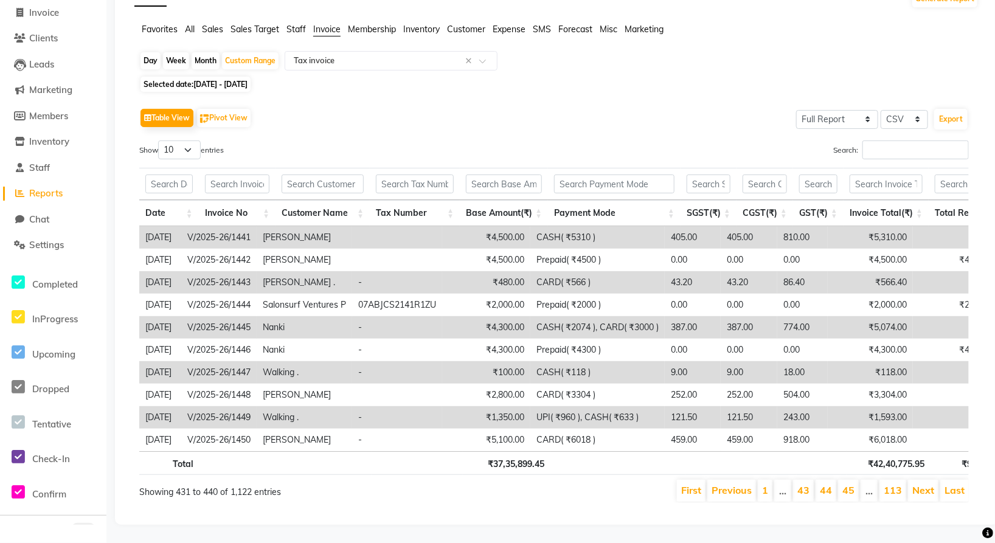
click at [858, 480] on li "45" at bounding box center [848, 491] width 21 height 22
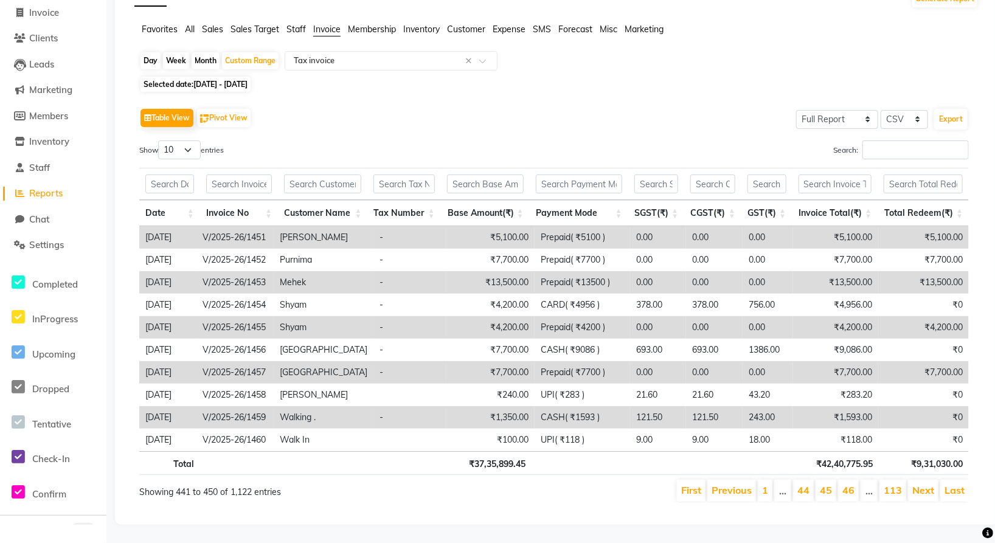
click at [858, 480] on li "46" at bounding box center [848, 491] width 21 height 22
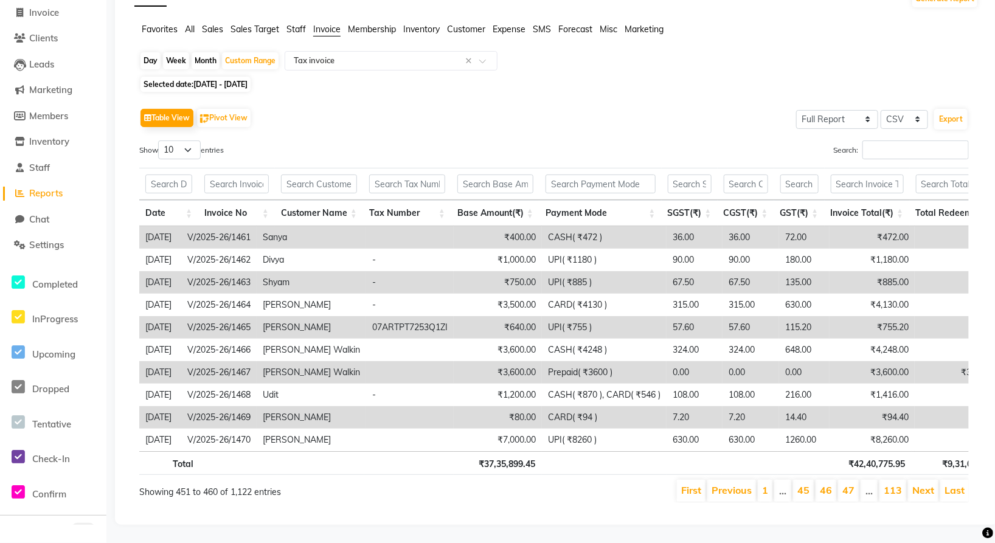
click at [333, 316] on td "[PERSON_NAME]" at bounding box center [311, 327] width 109 height 22
drag, startPoint x: 333, startPoint y: 309, endPoint x: 213, endPoint y: 307, distance: 119.8
click at [212, 316] on td "V/2025-26/1465" at bounding box center [218, 327] width 75 height 22
drag, startPoint x: 202, startPoint y: 304, endPoint x: 275, endPoint y: 306, distance: 73.0
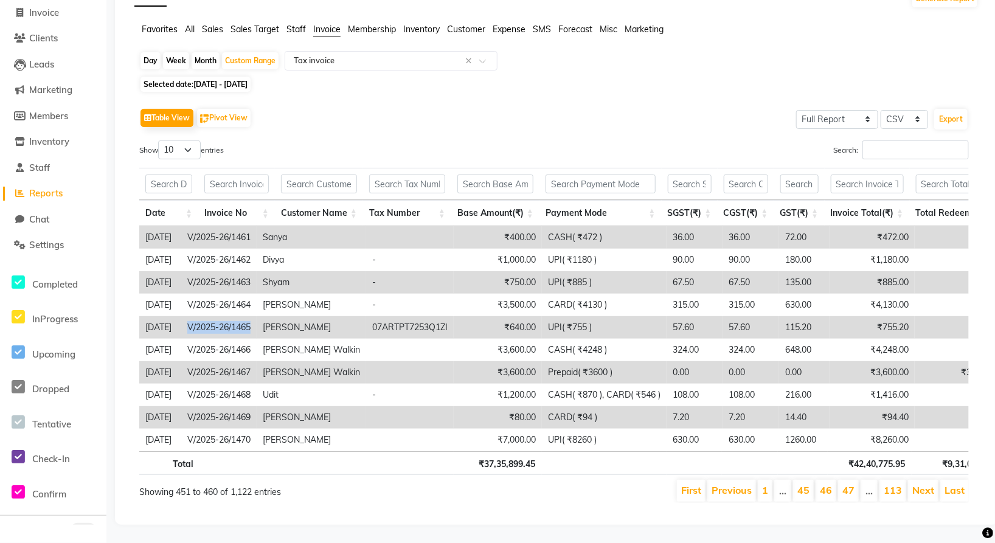
click at [257, 316] on td "V/2025-26/1465" at bounding box center [218, 327] width 75 height 22
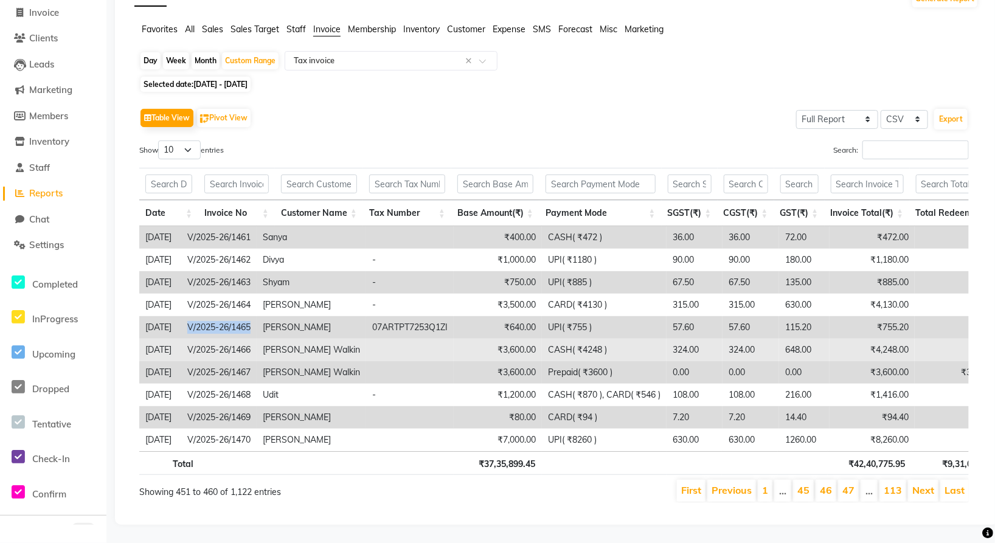
copy td "V/2025-26/1465"
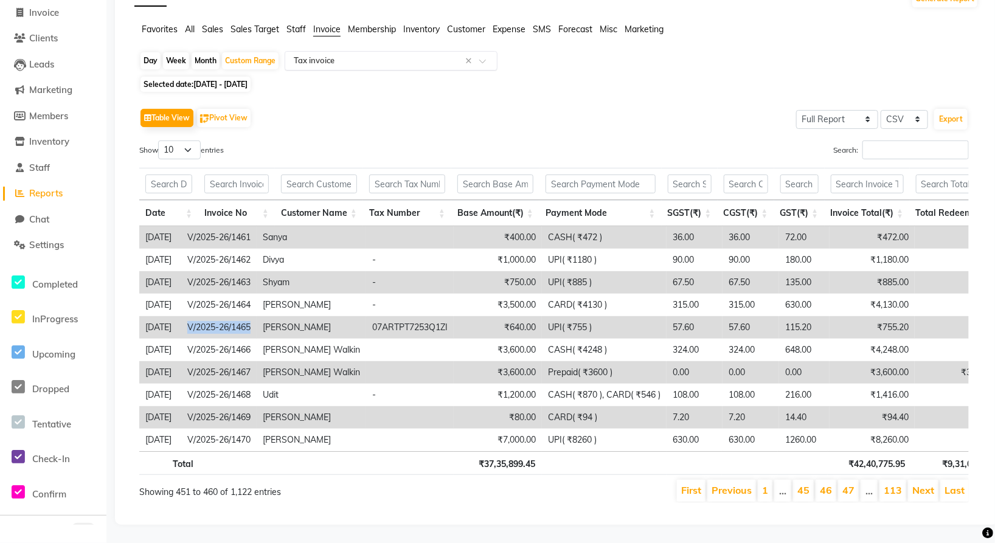
click at [386, 55] on input "text" at bounding box center [378, 61] width 175 height 12
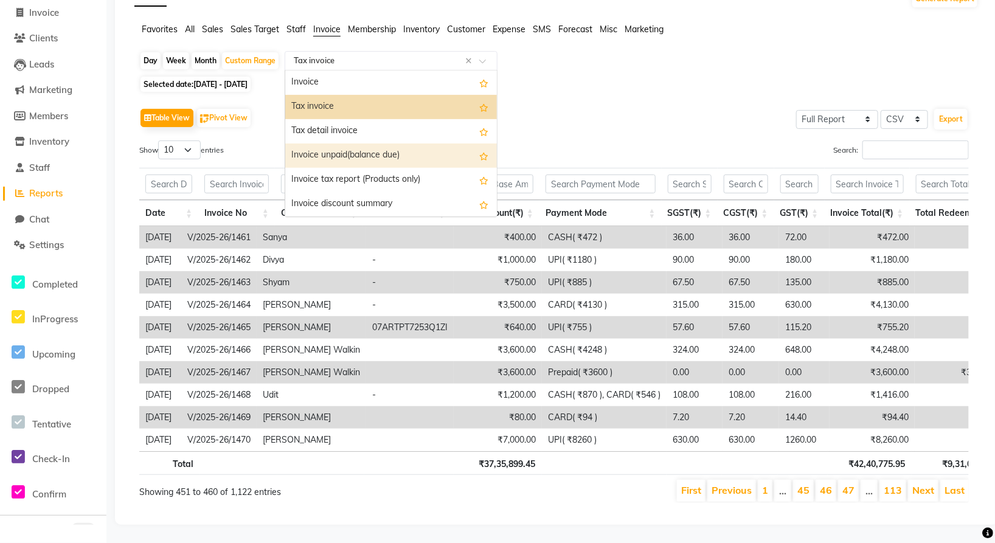
scroll to position [28, 0]
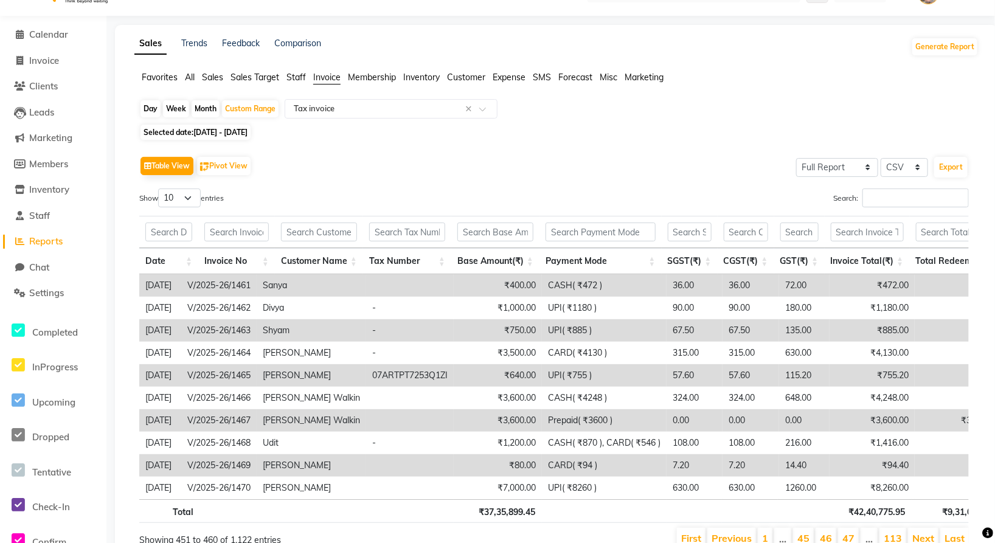
click at [215, 74] on span "Sales" at bounding box center [212, 77] width 21 height 11
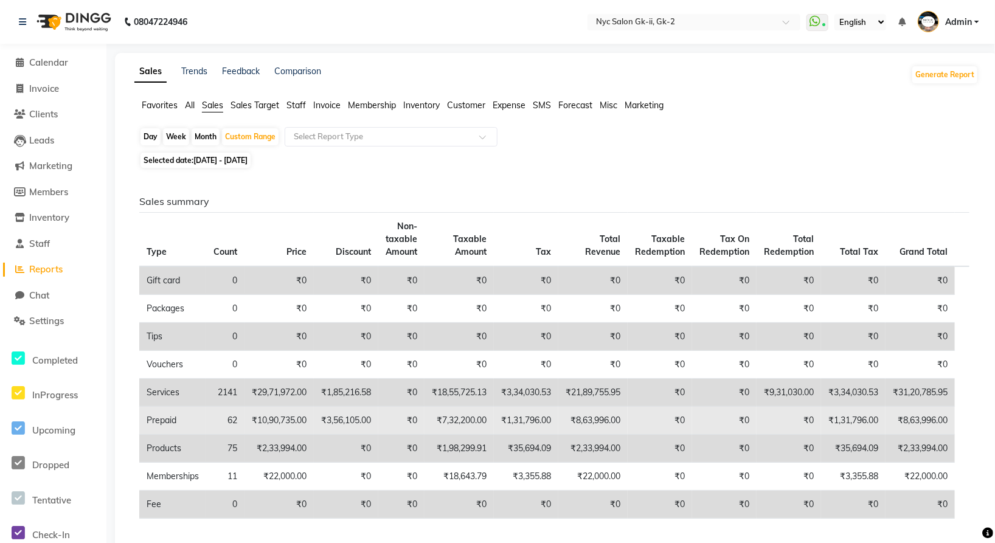
click at [236, 418] on td "62" at bounding box center [225, 421] width 38 height 28
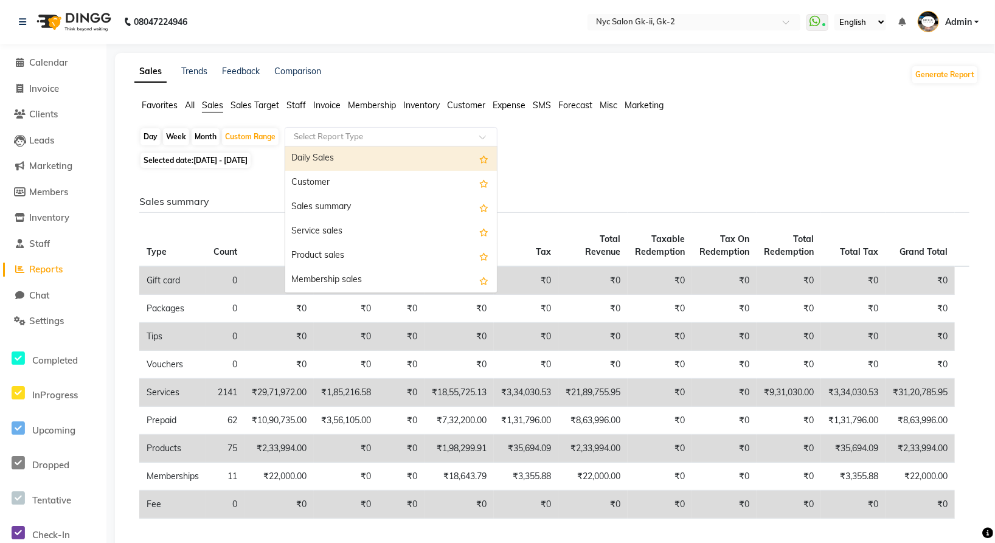
click at [333, 144] on div "Select Report Type" at bounding box center [391, 136] width 213 height 19
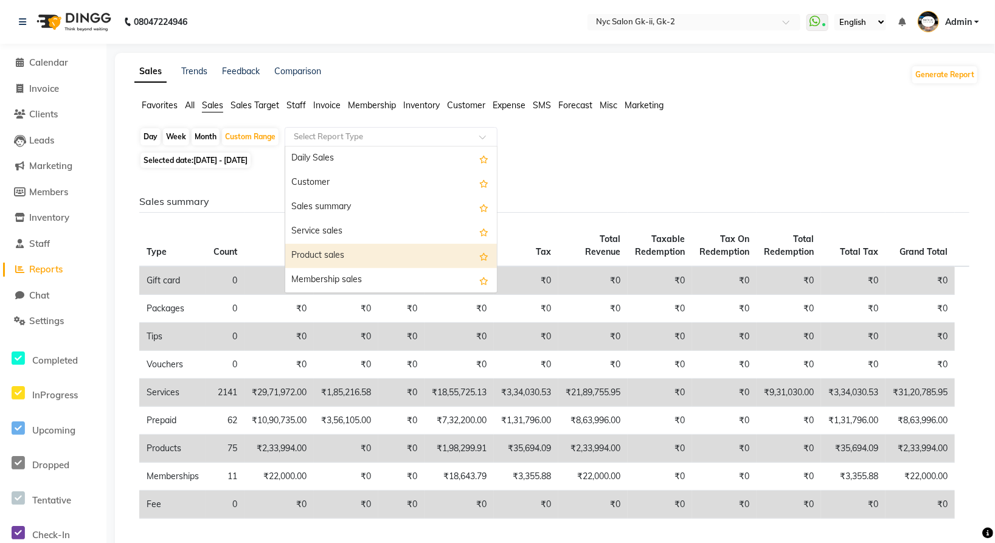
click at [330, 254] on div "Product sales" at bounding box center [391, 256] width 212 height 24
select select "full_report"
select select "csv"
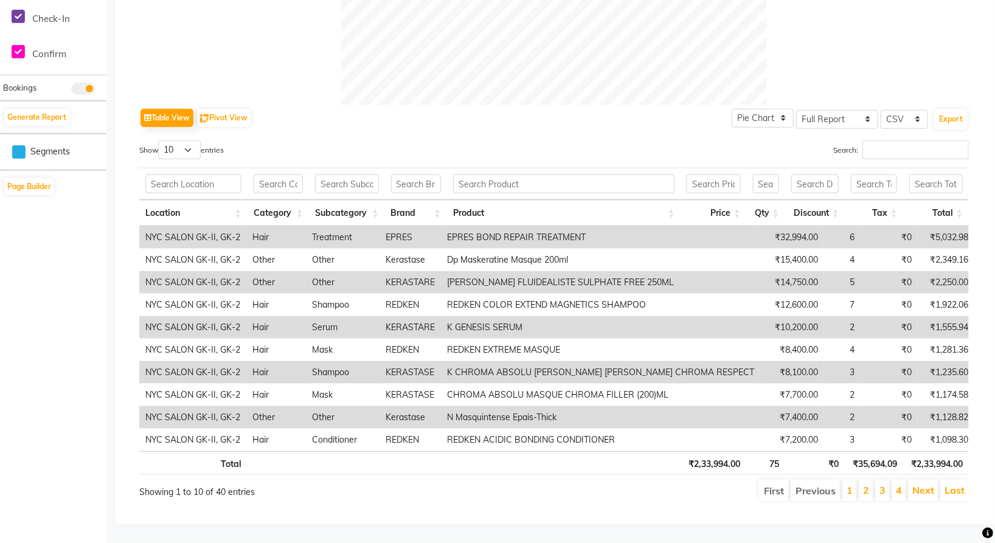
scroll to position [525, 0]
click at [866, 484] on link "2" at bounding box center [866, 490] width 6 height 12
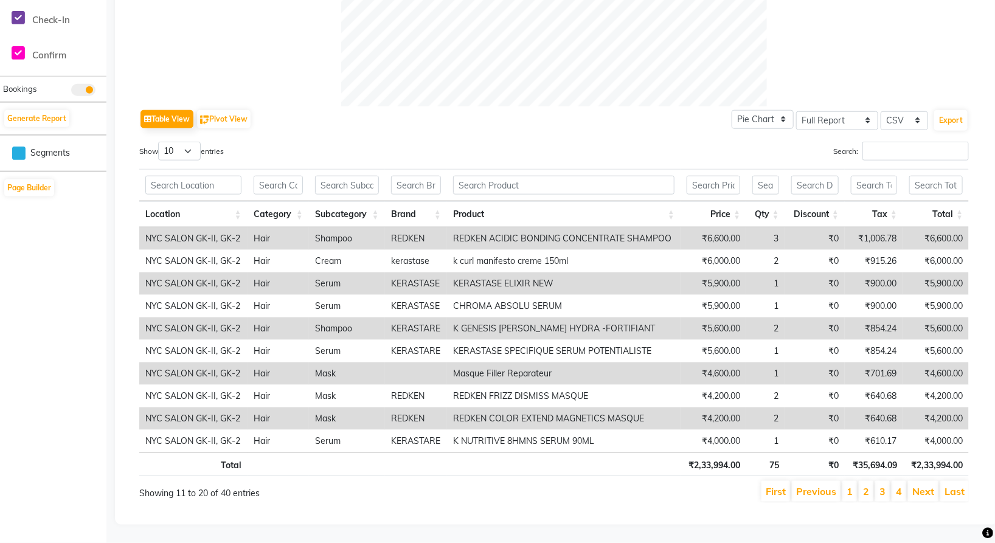
scroll to position [525, 0]
click at [876, 481] on ul "First Previous 1 2 3 4 Next Last" at bounding box center [731, 491] width 476 height 21
click at [893, 481] on li "4" at bounding box center [898, 491] width 15 height 21
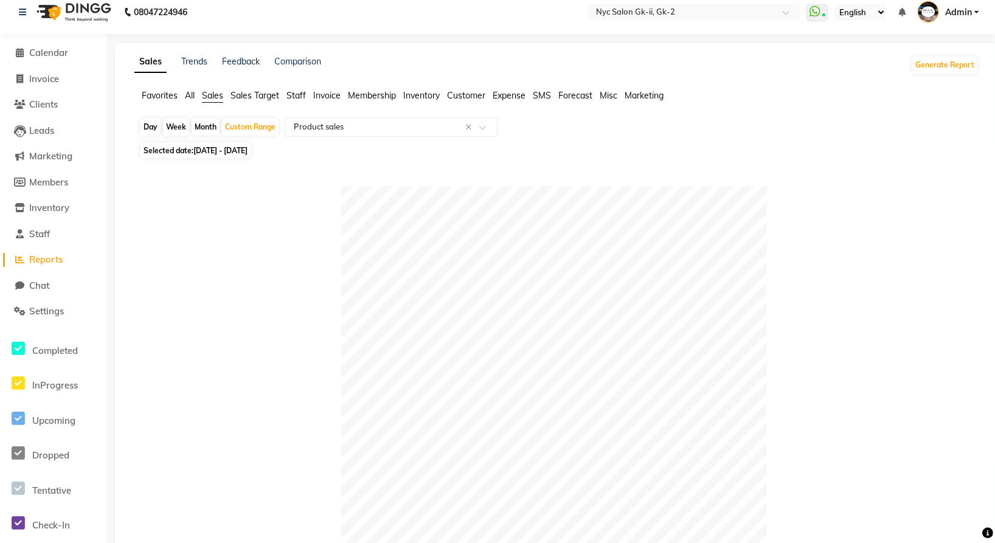
scroll to position [0, 0]
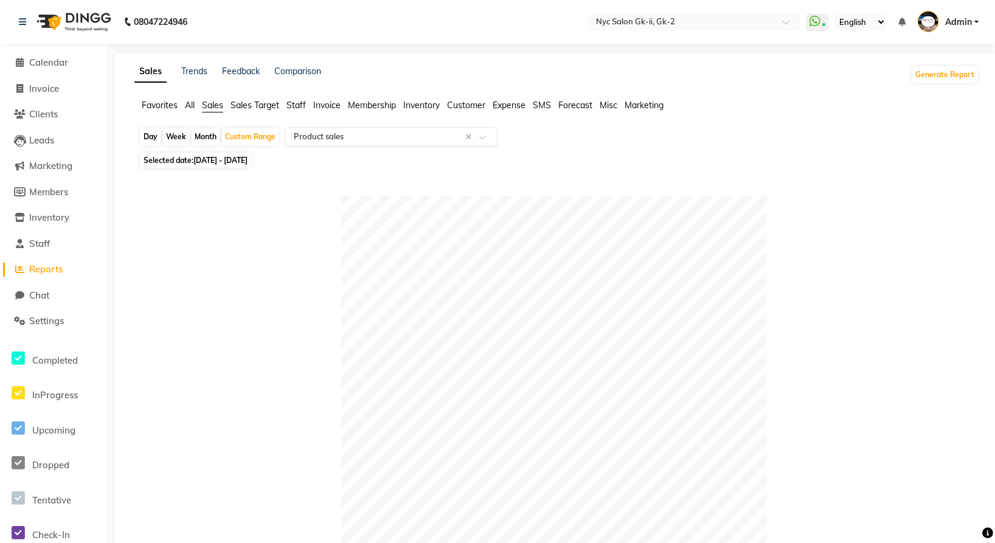
click at [325, 138] on input "text" at bounding box center [378, 137] width 175 height 12
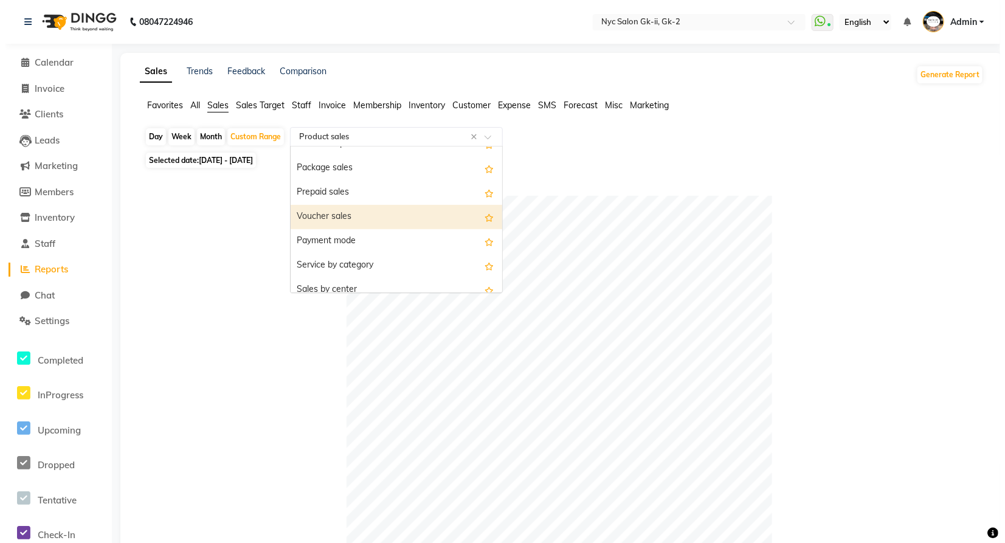
scroll to position [135, 0]
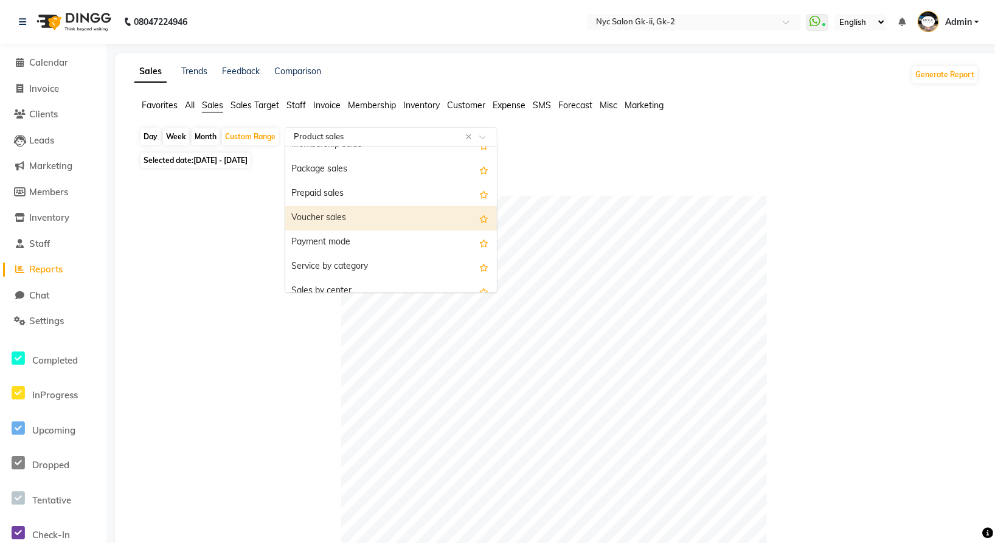
click at [355, 219] on div "Voucher sales" at bounding box center [391, 218] width 212 height 24
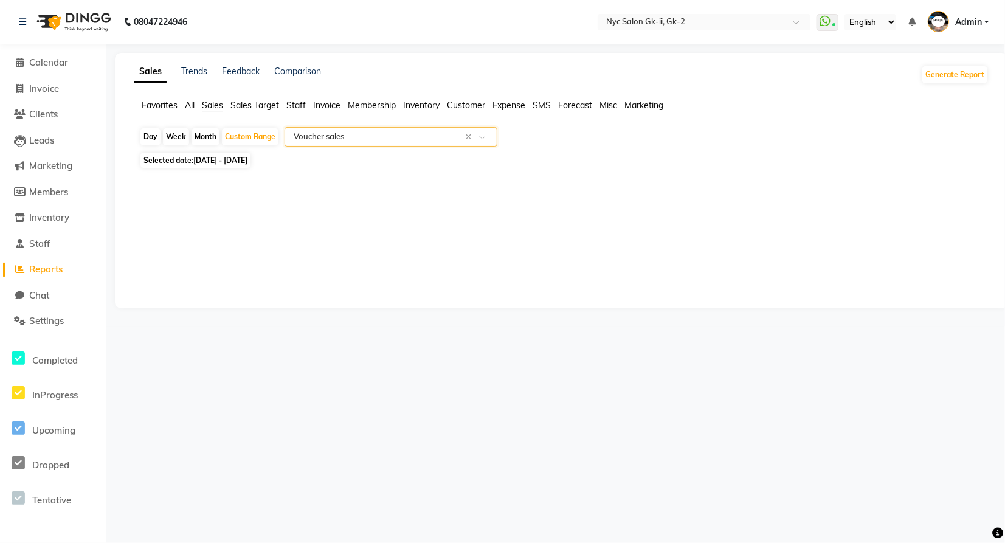
click at [361, 200] on div "Sales Trends Feedback Comparison Generate Report Favorites All Sales Sales Targ…" at bounding box center [561, 180] width 893 height 255
click at [365, 136] on input "text" at bounding box center [378, 137] width 175 height 12
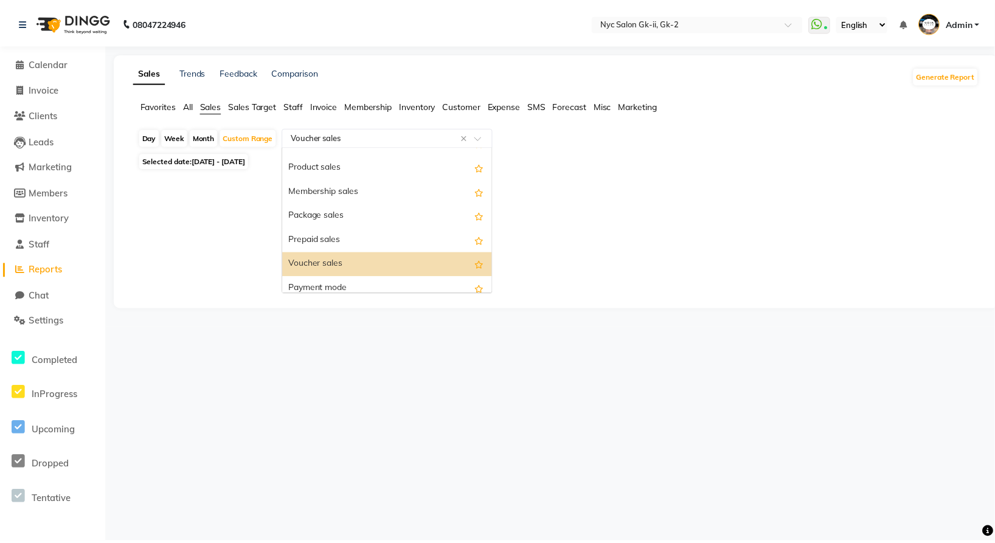
scroll to position [59, 0]
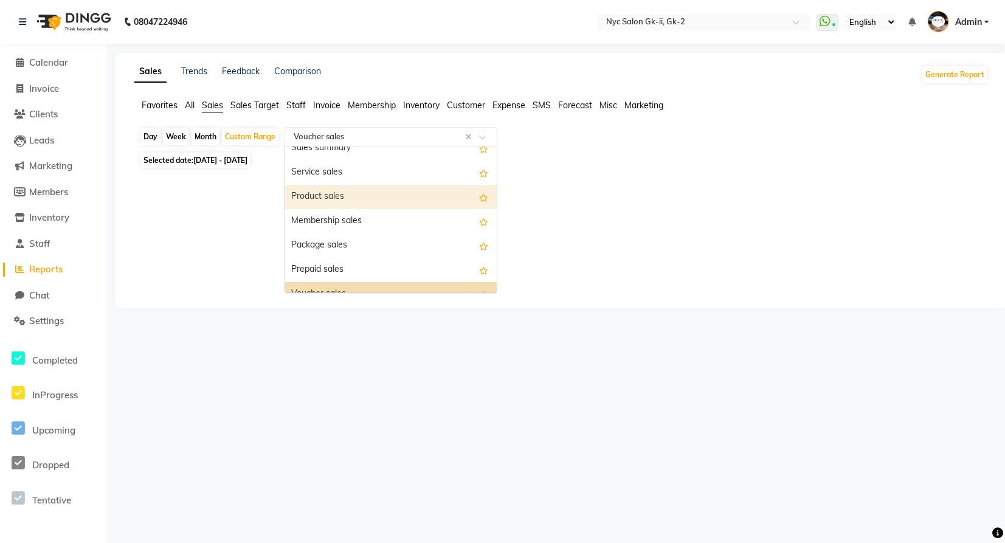
click at [339, 192] on div "Product sales" at bounding box center [391, 197] width 212 height 24
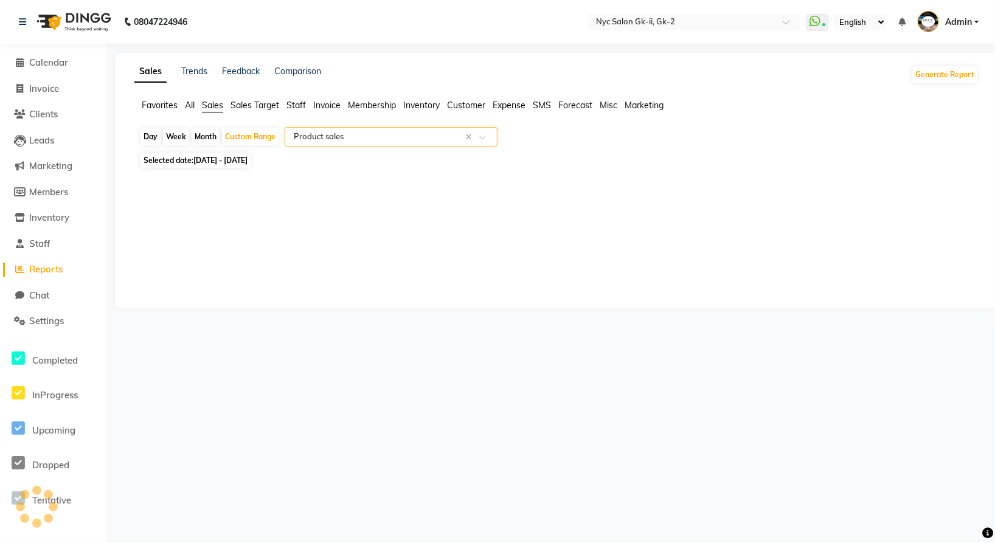
select select "full_report"
select select "csv"
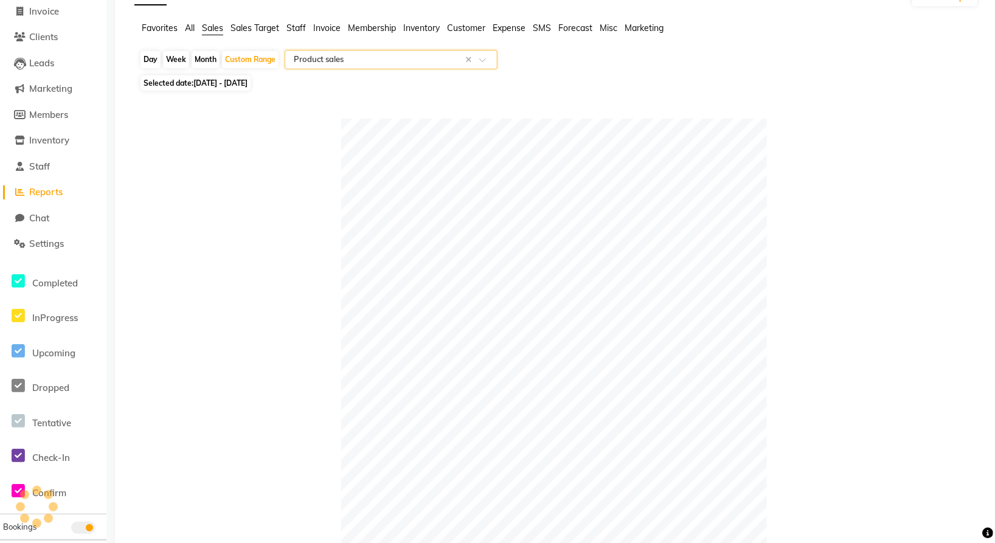
scroll to position [0, 0]
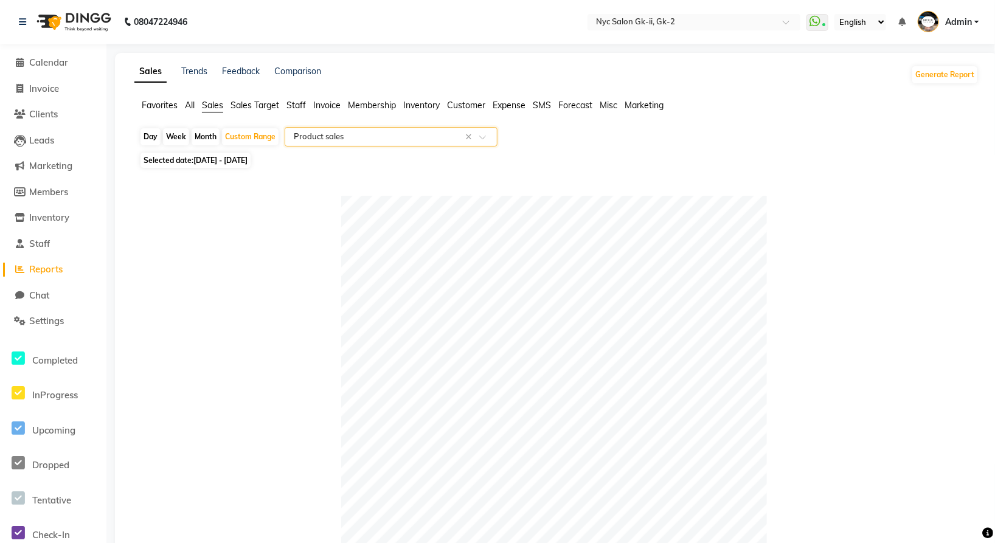
click at [325, 136] on input "text" at bounding box center [378, 137] width 175 height 12
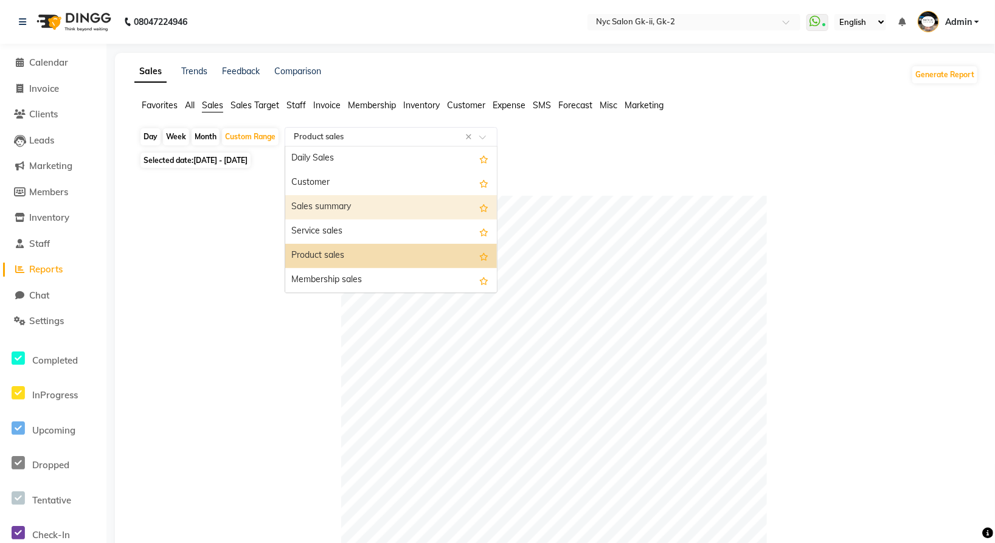
click at [325, 201] on div "Sales summary" at bounding box center [391, 207] width 212 height 24
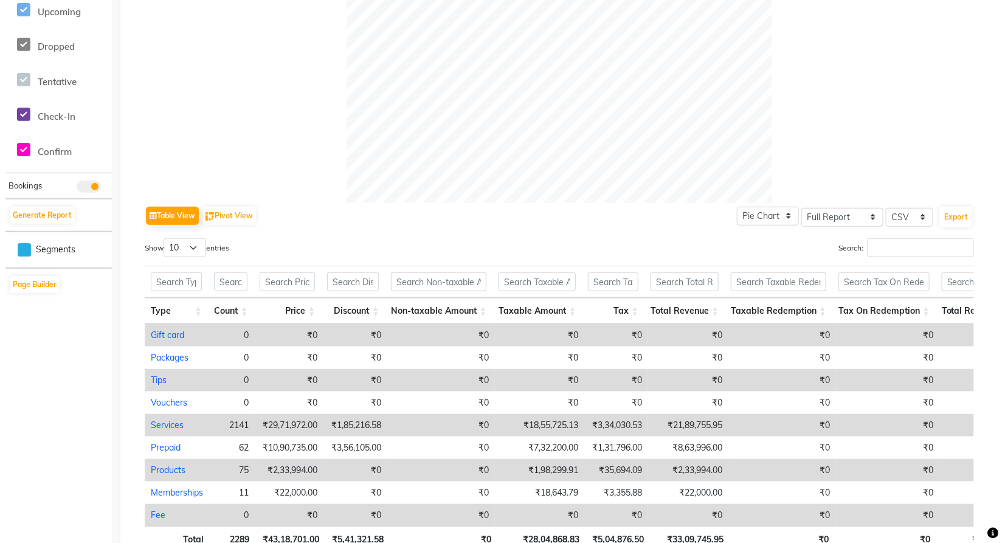
scroll to position [513, 0]
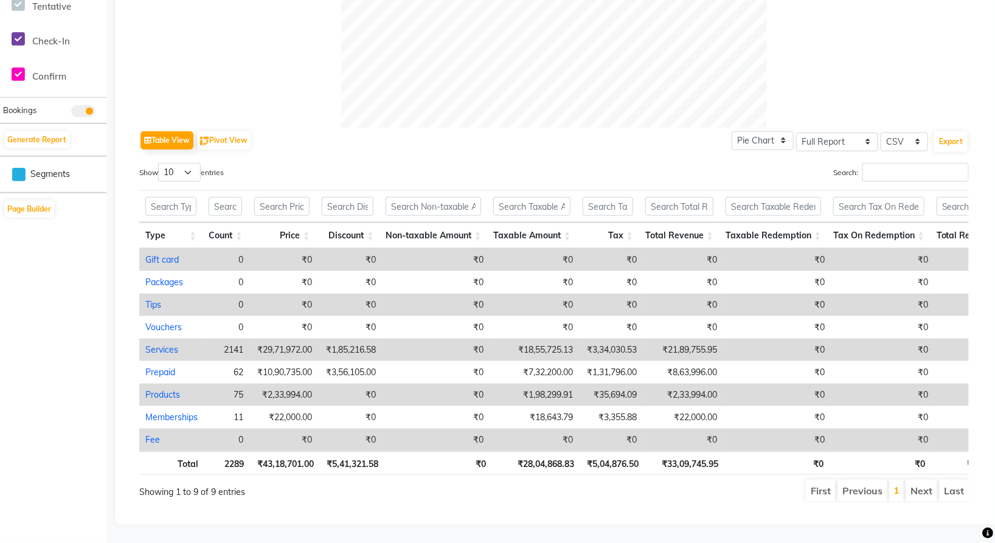
click at [162, 389] on link "Products" at bounding box center [162, 394] width 35 height 11
select select "full_report"
select select "csv"
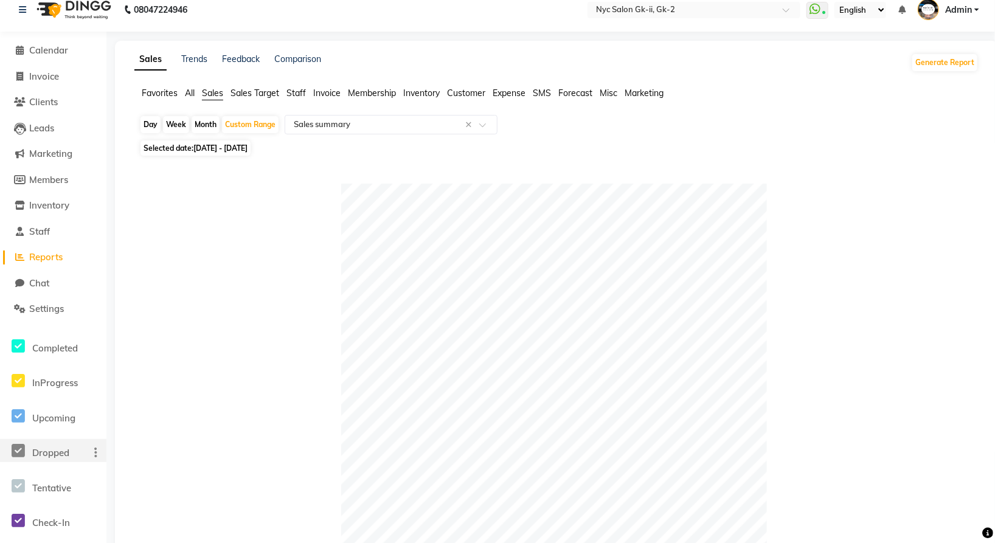
scroll to position [0, 0]
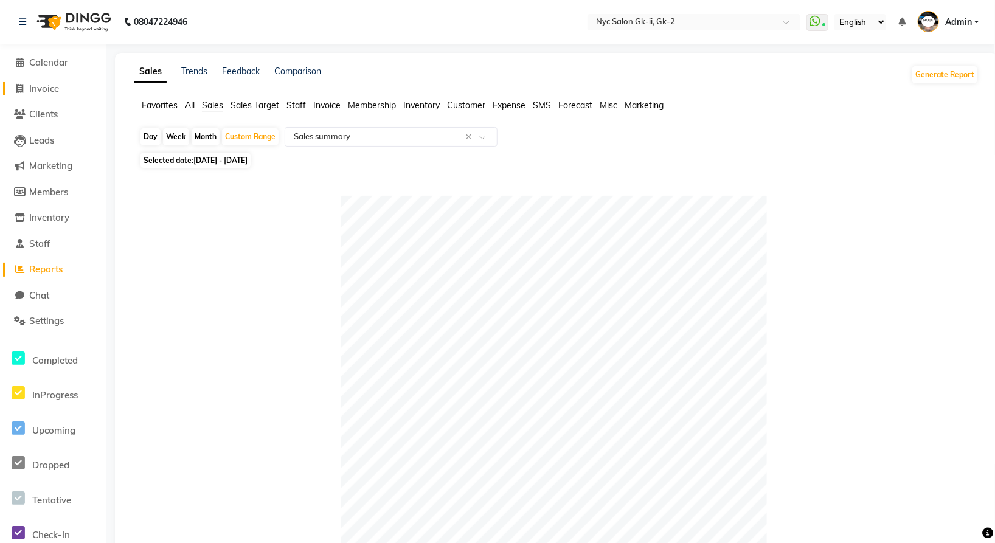
drag, startPoint x: 49, startPoint y: 91, endPoint x: 78, endPoint y: 130, distance: 49.5
click at [49, 90] on span "Invoice" at bounding box center [44, 89] width 30 height 12
select select "5936"
select select "service"
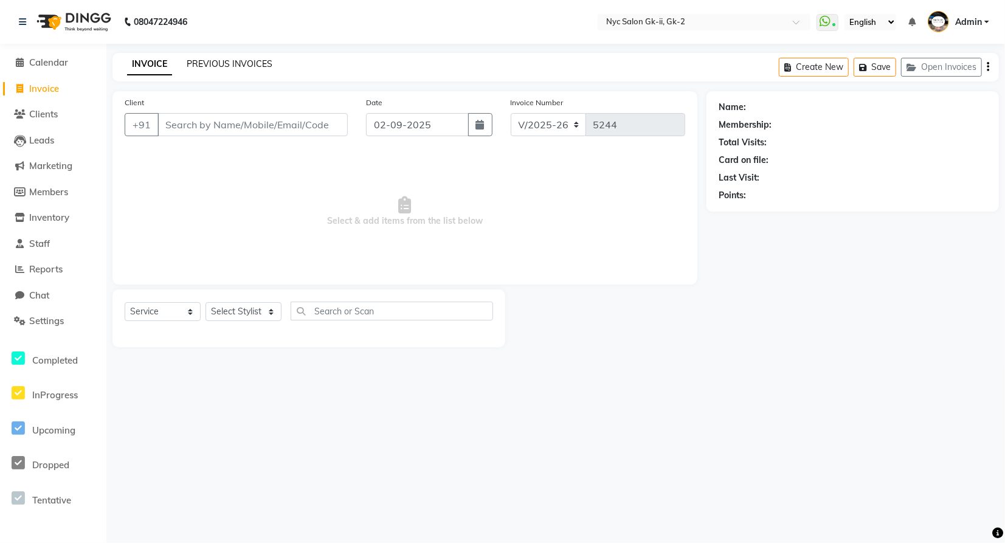
click at [224, 61] on link "PREVIOUS INVOICES" at bounding box center [230, 63] width 86 height 11
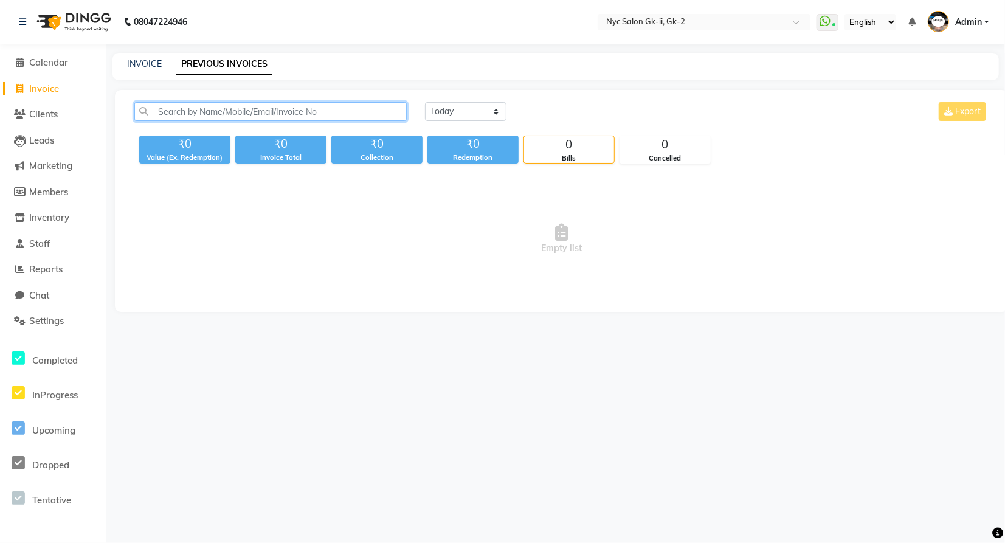
click at [231, 112] on input "text" at bounding box center [270, 111] width 272 height 19
paste input "V/2025-26/1465"
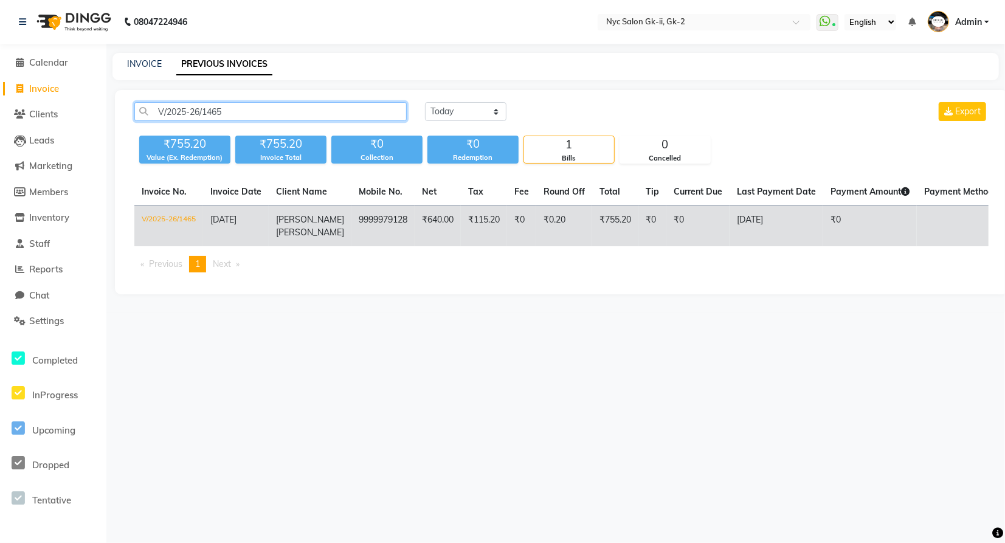
type input "V/2025-26/1465"
click at [154, 217] on td "V/2025-26/1465" at bounding box center [168, 226] width 69 height 41
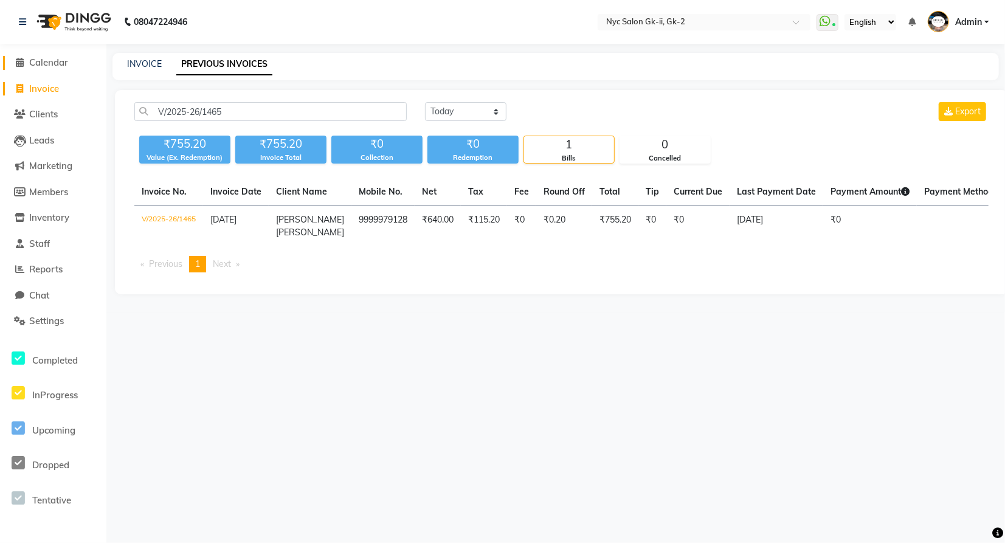
click at [37, 60] on span "Calendar" at bounding box center [48, 63] width 39 height 12
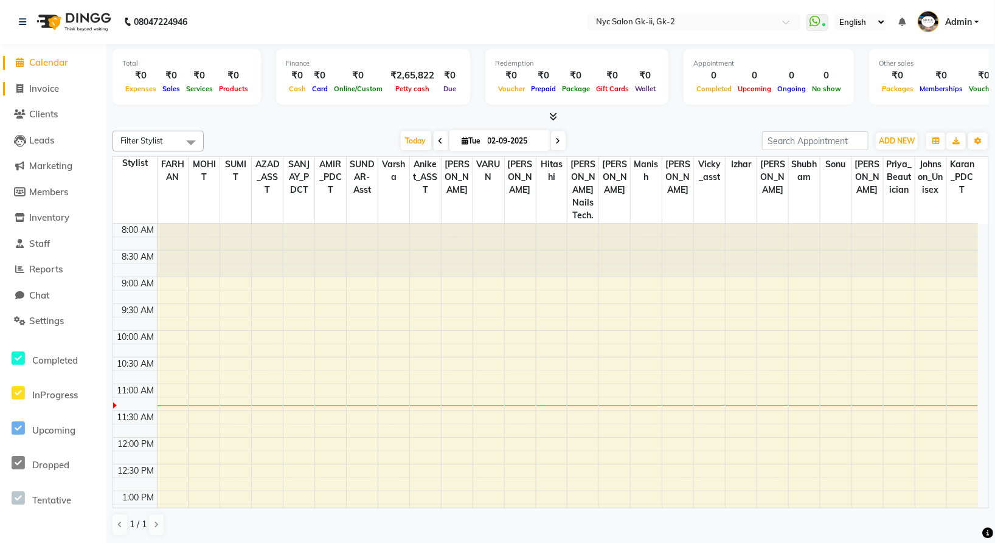
click at [41, 86] on span "Invoice" at bounding box center [44, 89] width 30 height 12
select select "service"
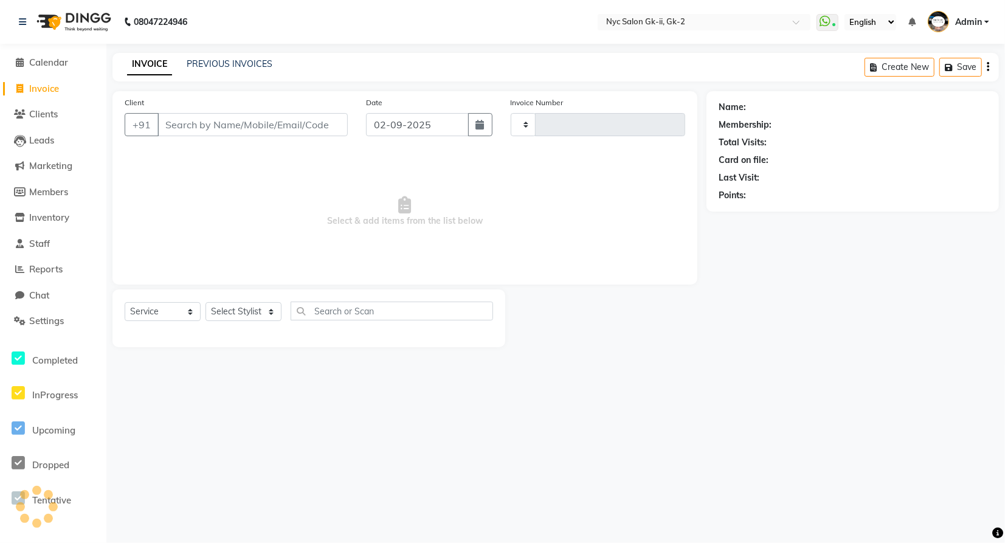
type input "5244"
select select "5936"
click at [69, 112] on link "Clients" at bounding box center [53, 115] width 100 height 14
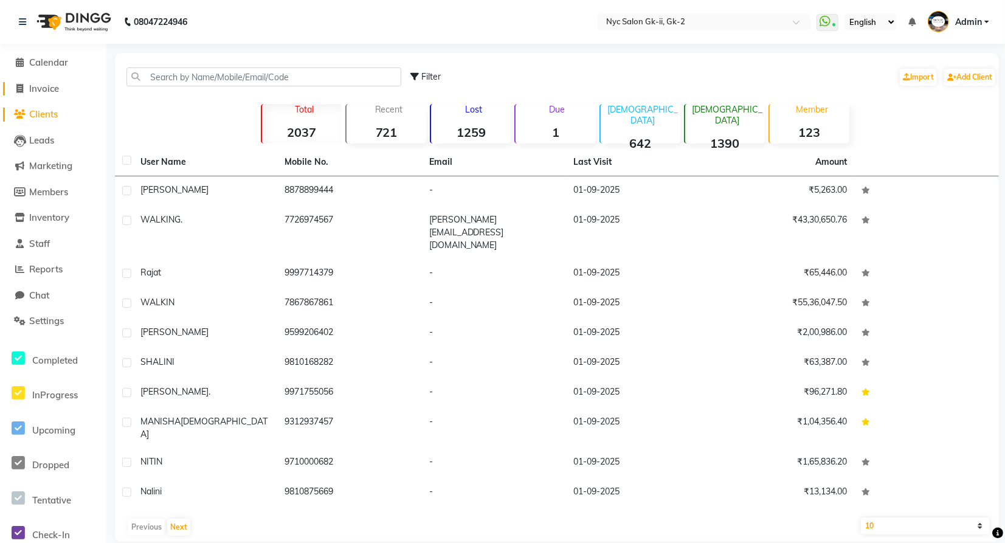
click at [63, 91] on link "Invoice" at bounding box center [53, 89] width 100 height 14
select select "service"
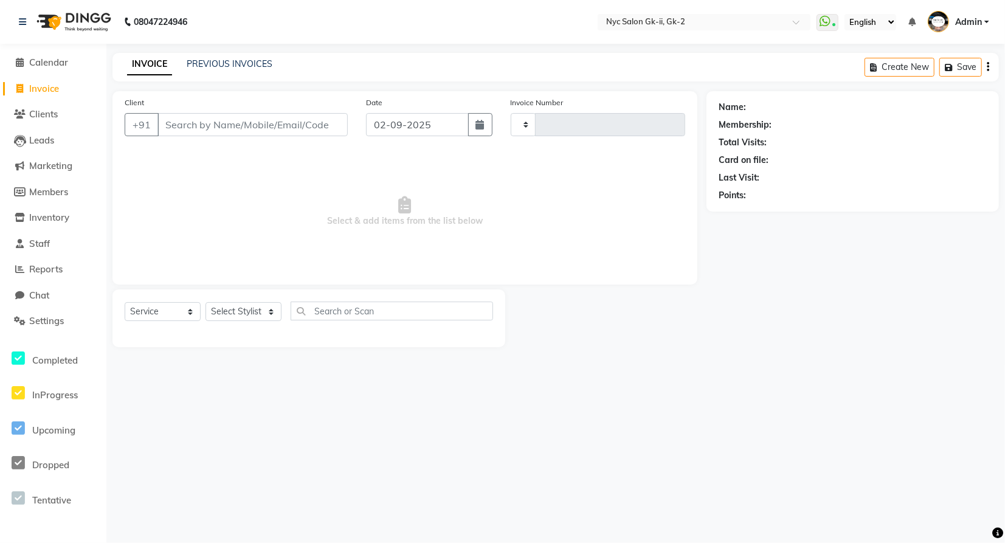
type input "5244"
select select "5936"
click at [62, 268] on span "Reports" at bounding box center [45, 269] width 33 height 12
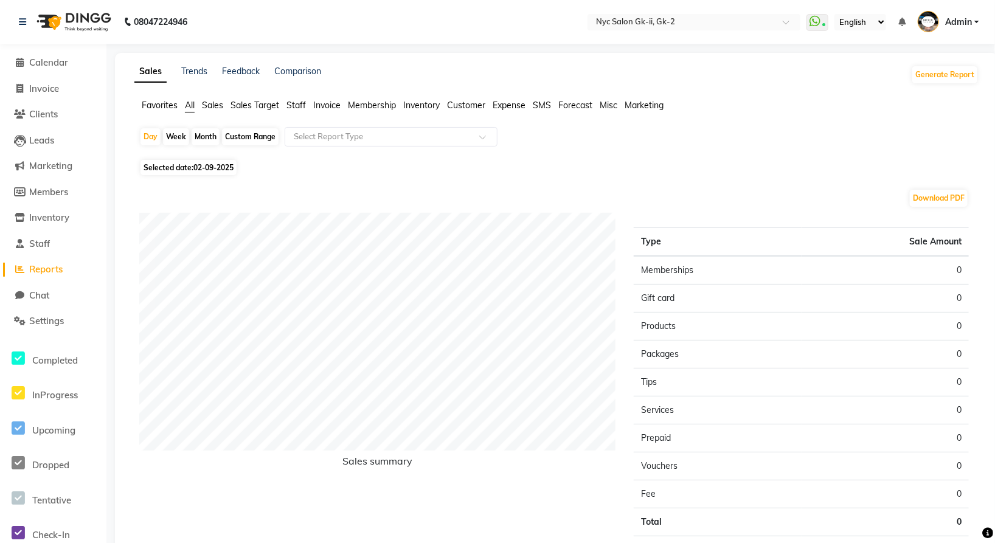
click at [267, 105] on span "Sales Target" at bounding box center [254, 105] width 49 height 11
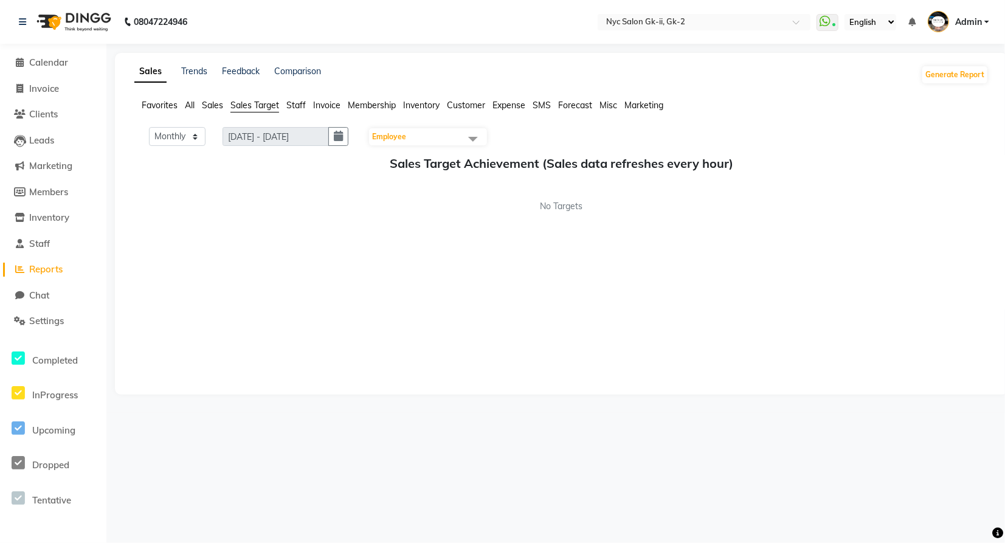
click at [319, 109] on span "Invoice" at bounding box center [326, 105] width 27 height 11
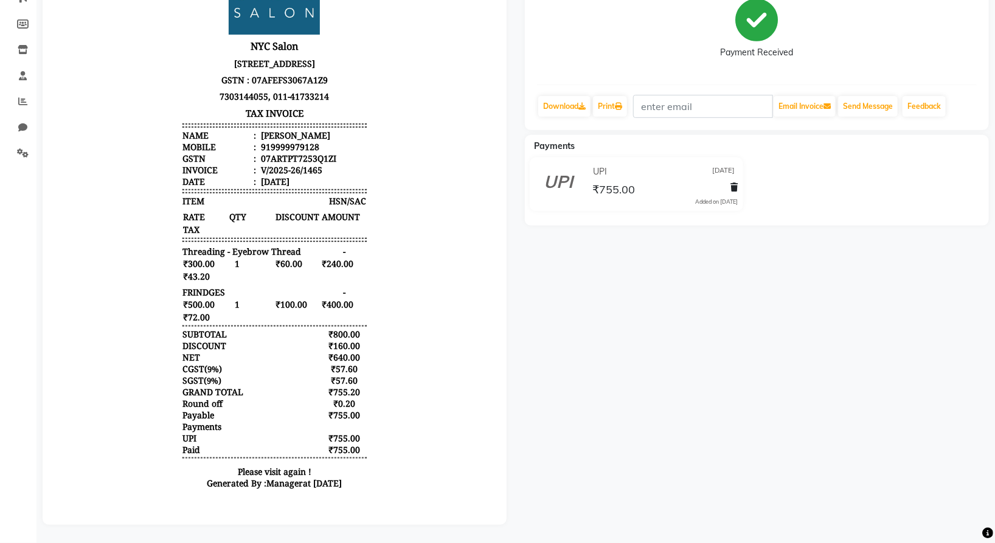
scroll to position [178, 0]
